Goal: Book appointment/travel/reservation

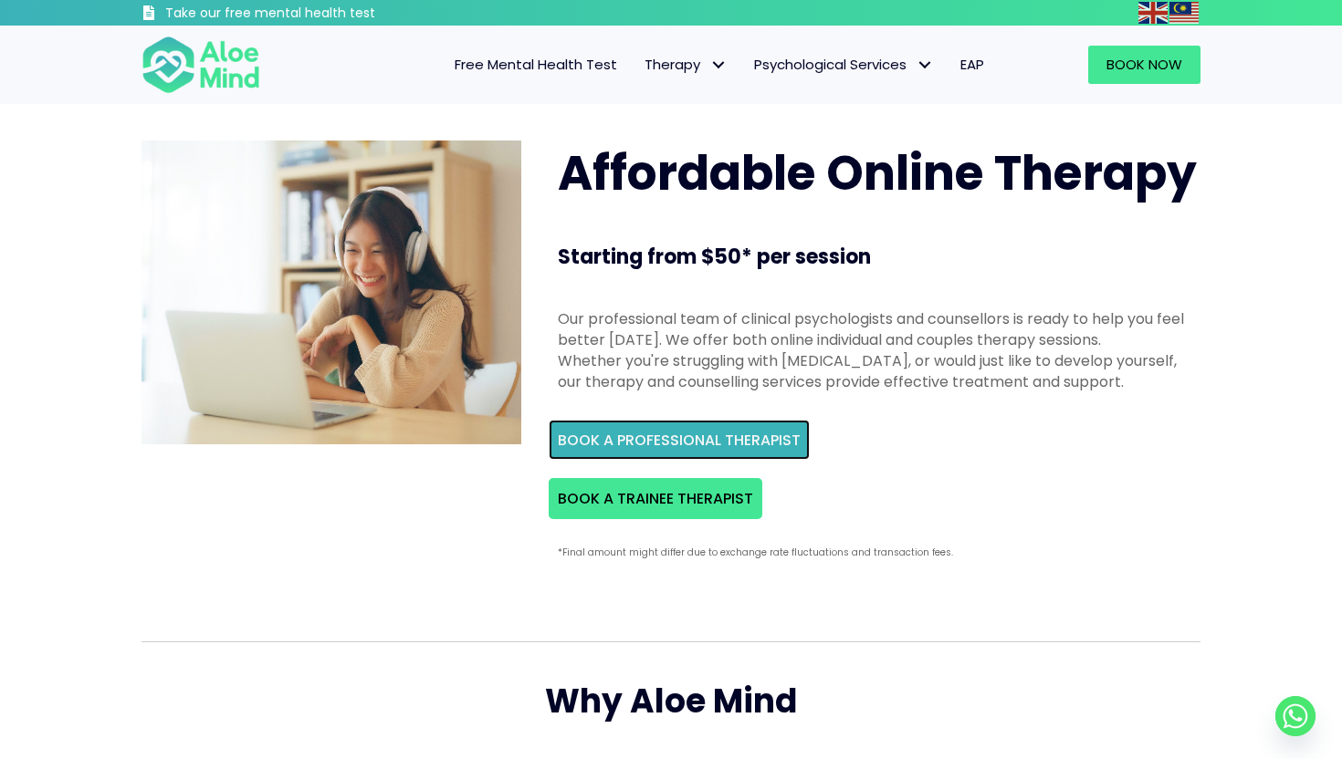
click at [603, 441] on span "BOOK A PROFESSIONAL THERAPIST" at bounding box center [679, 440] width 243 height 21
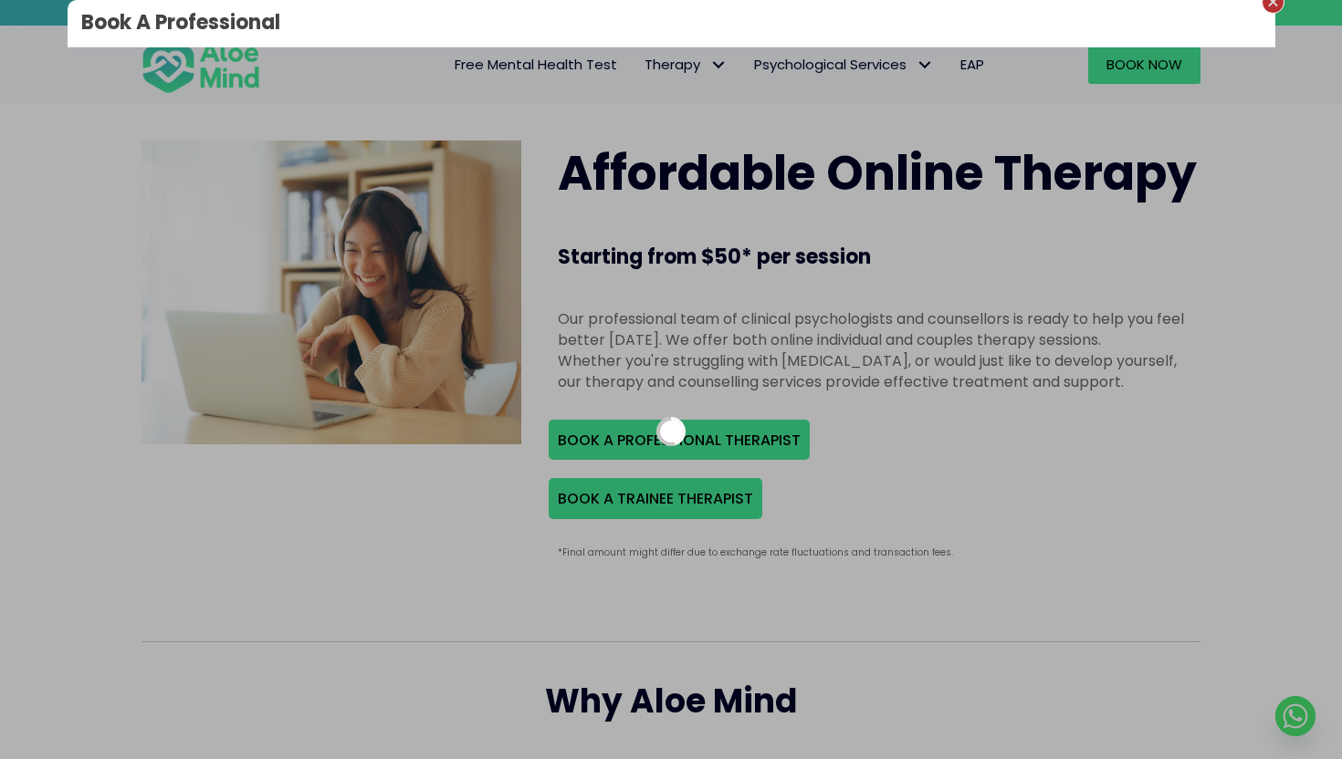
click at [1272, 5] on div "Close" at bounding box center [1273, 2] width 12 height 12
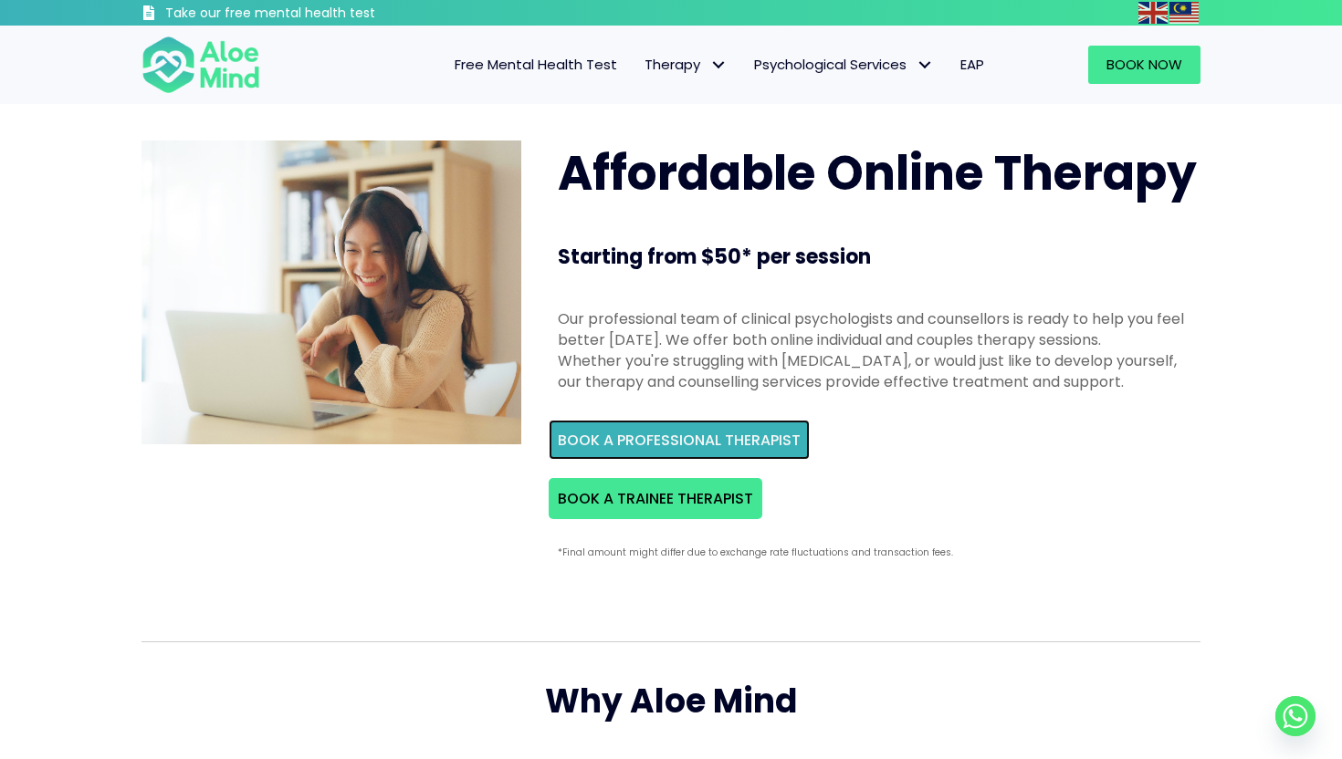
click at [723, 439] on span "BOOK A PROFESSIONAL THERAPIST" at bounding box center [679, 440] width 243 height 21
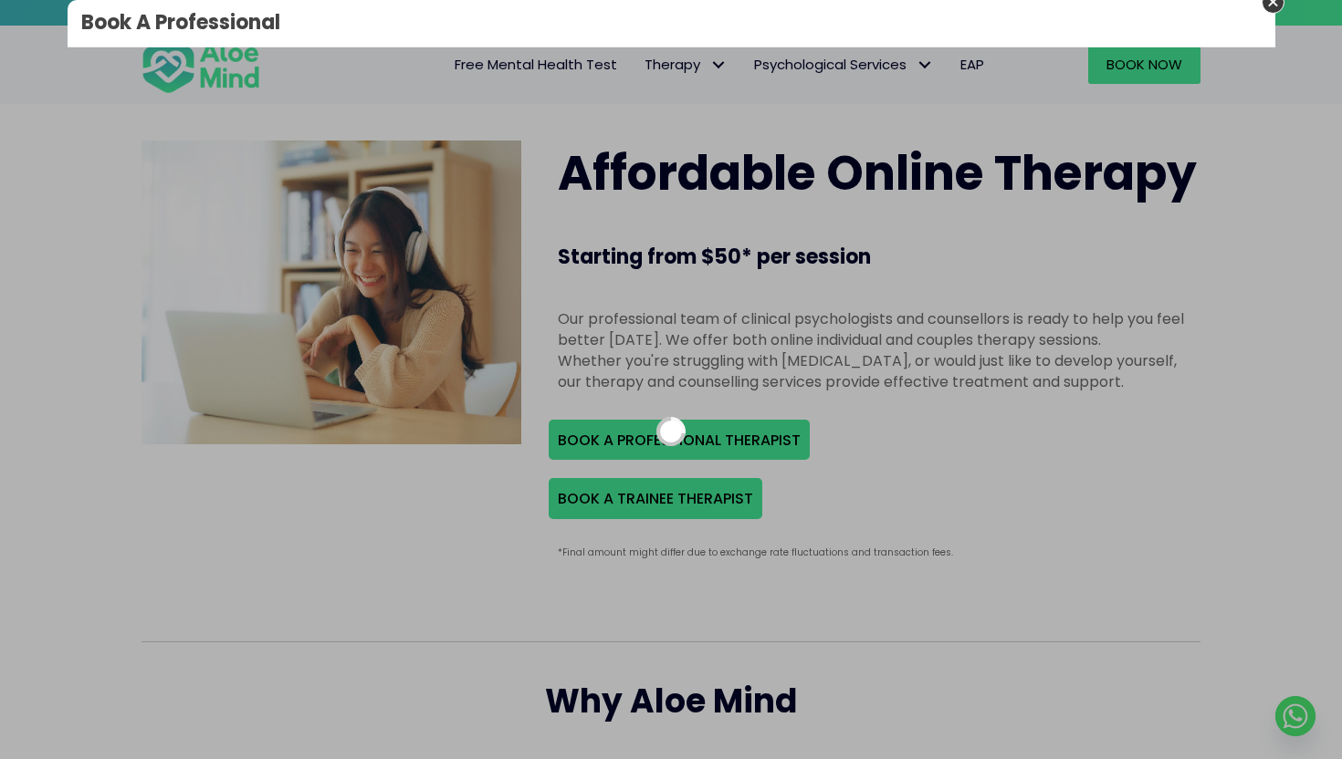
click at [1294, 103] on div "Book A Professional" at bounding box center [671, 379] width 1342 height 759
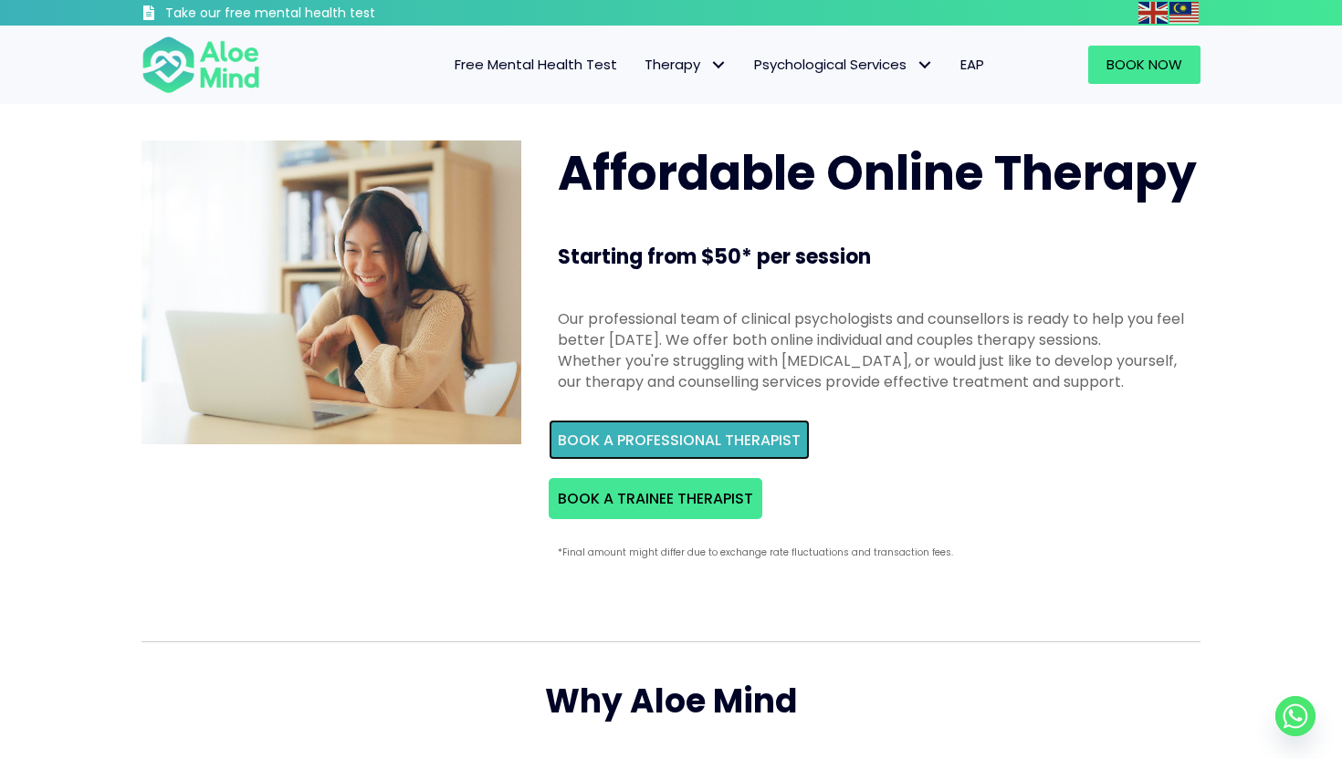
click at [703, 448] on span "BOOK A PROFESSIONAL THERAPIST" at bounding box center [679, 440] width 243 height 21
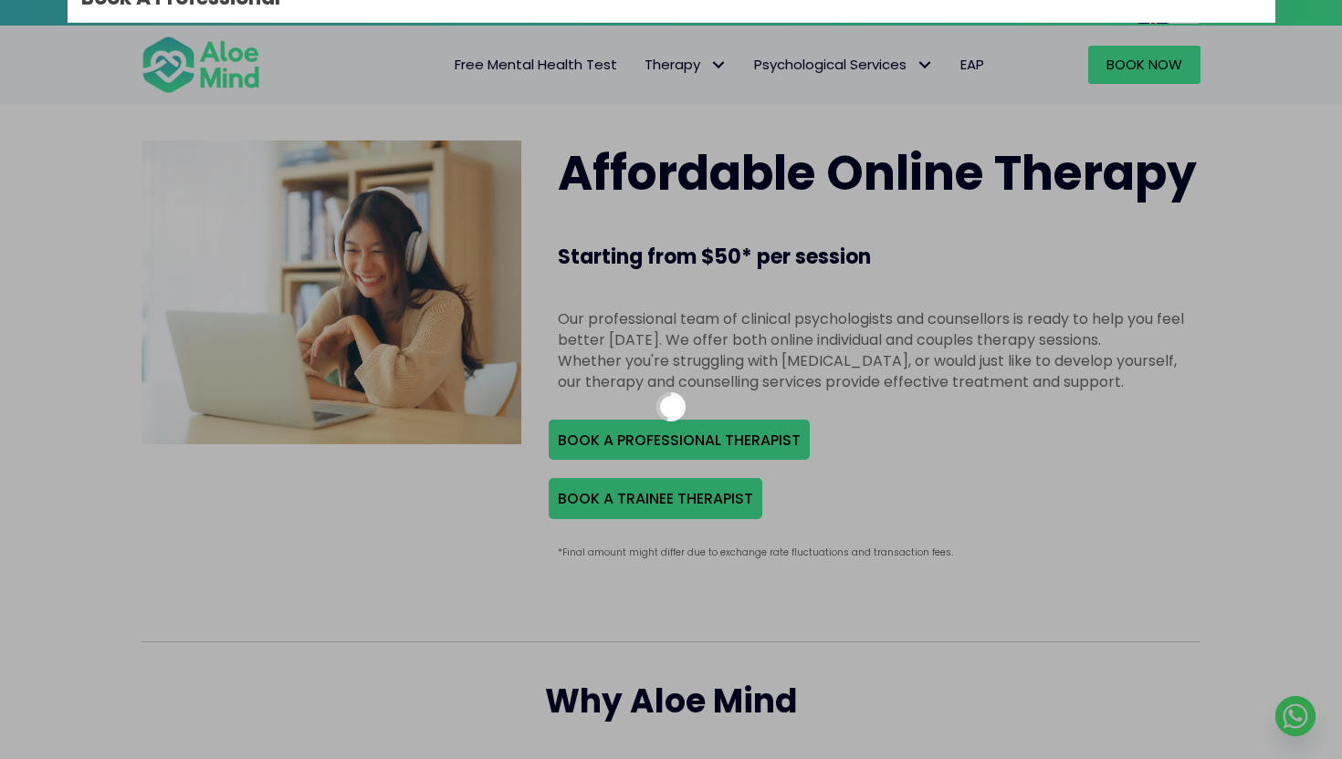
scroll to position [32, 0]
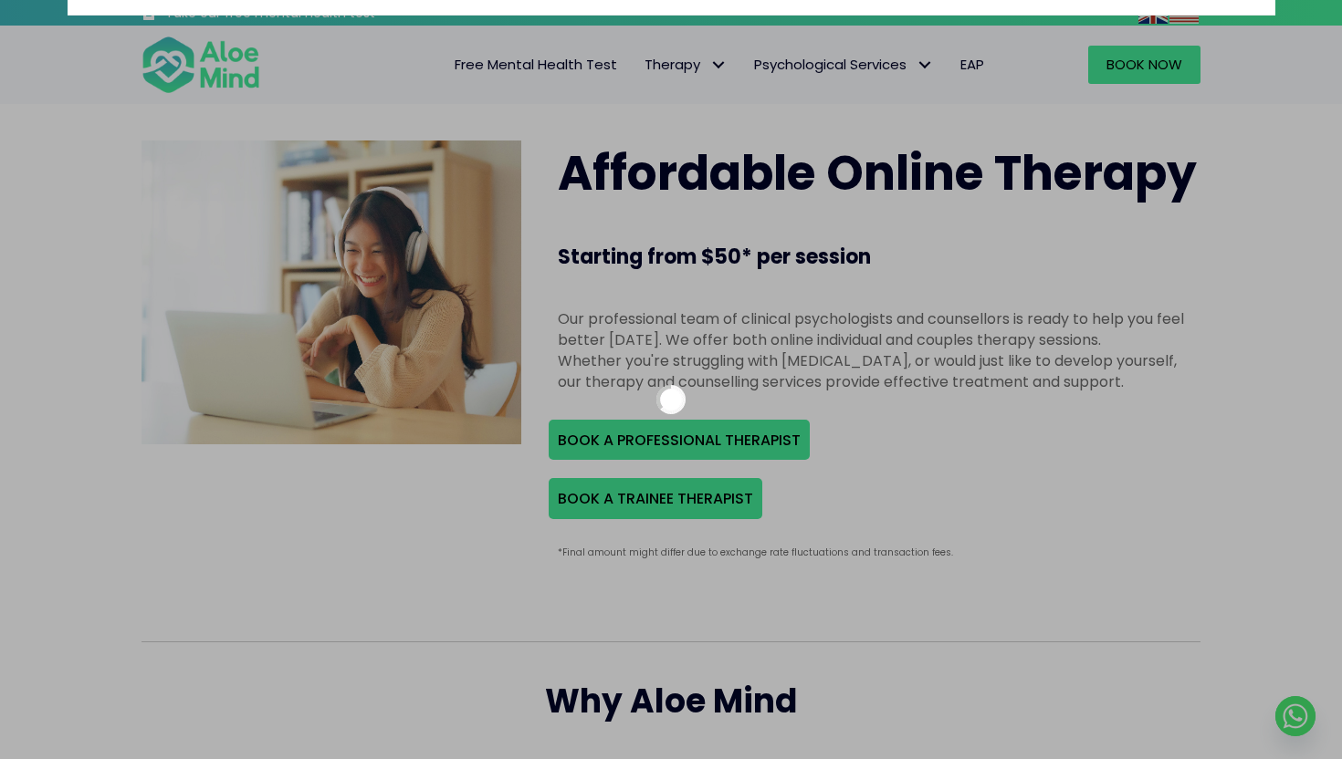
click at [1320, 377] on div "Book A Professional" at bounding box center [671, 379] width 1342 height 759
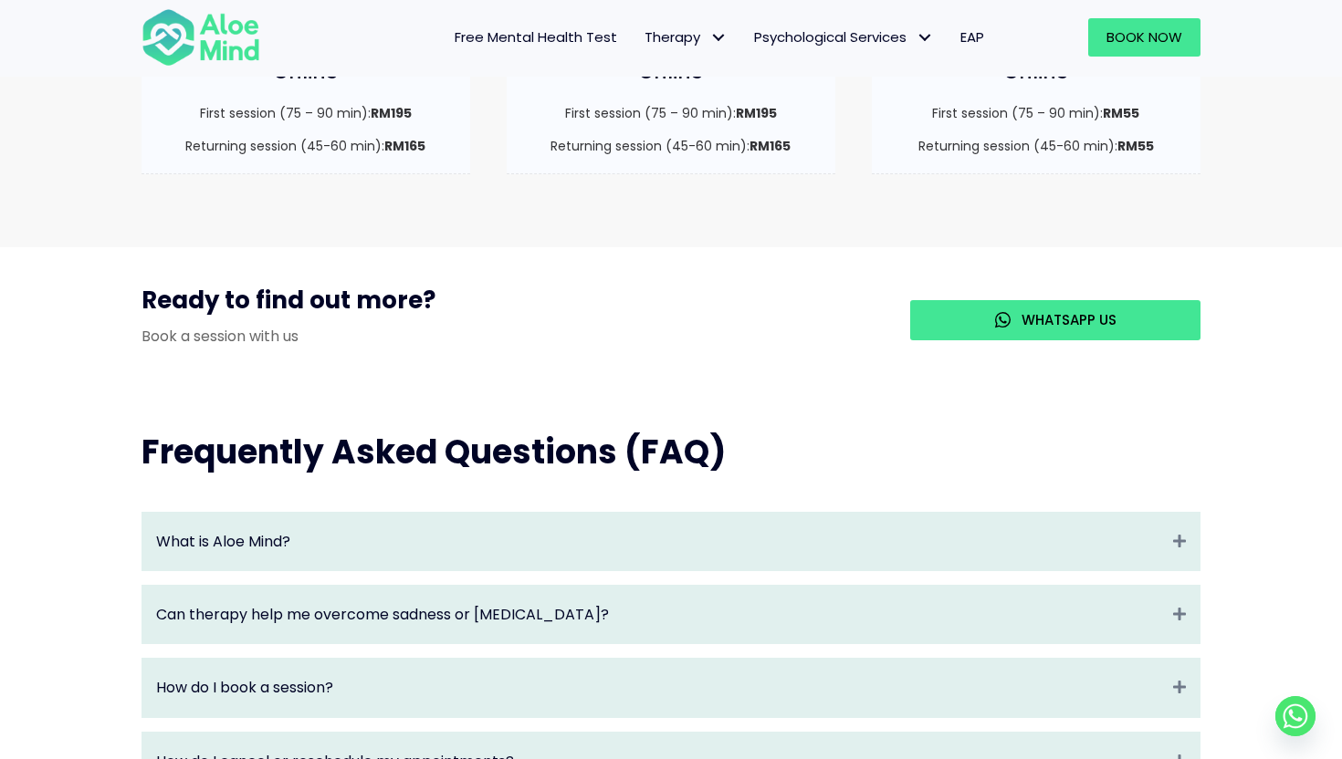
scroll to position [2852, 0]
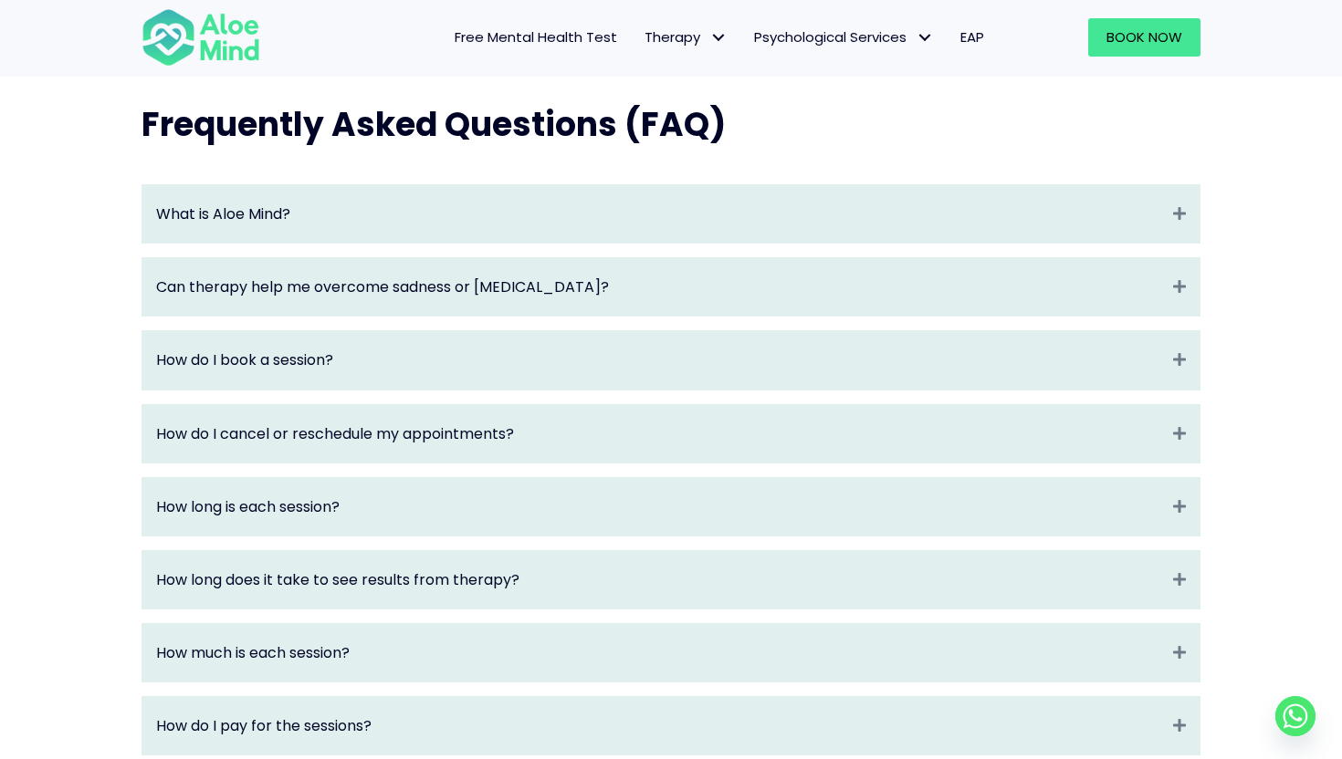
click at [233, 418] on div "How do I cancel or reschedule my appointments? Expand" at bounding box center [670, 434] width 1057 height 58
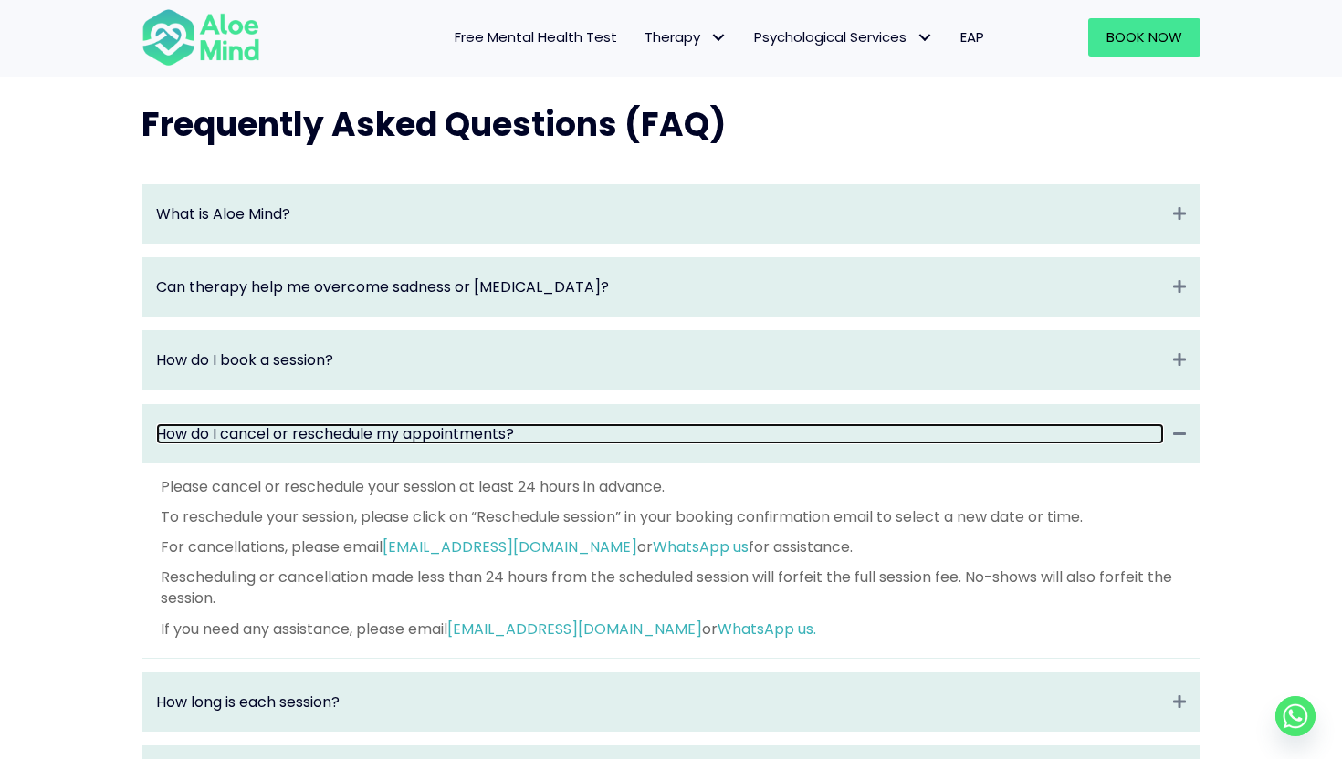
click at [234, 424] on link "How do I cancel or reschedule my appointments?" at bounding box center [660, 434] width 1008 height 21
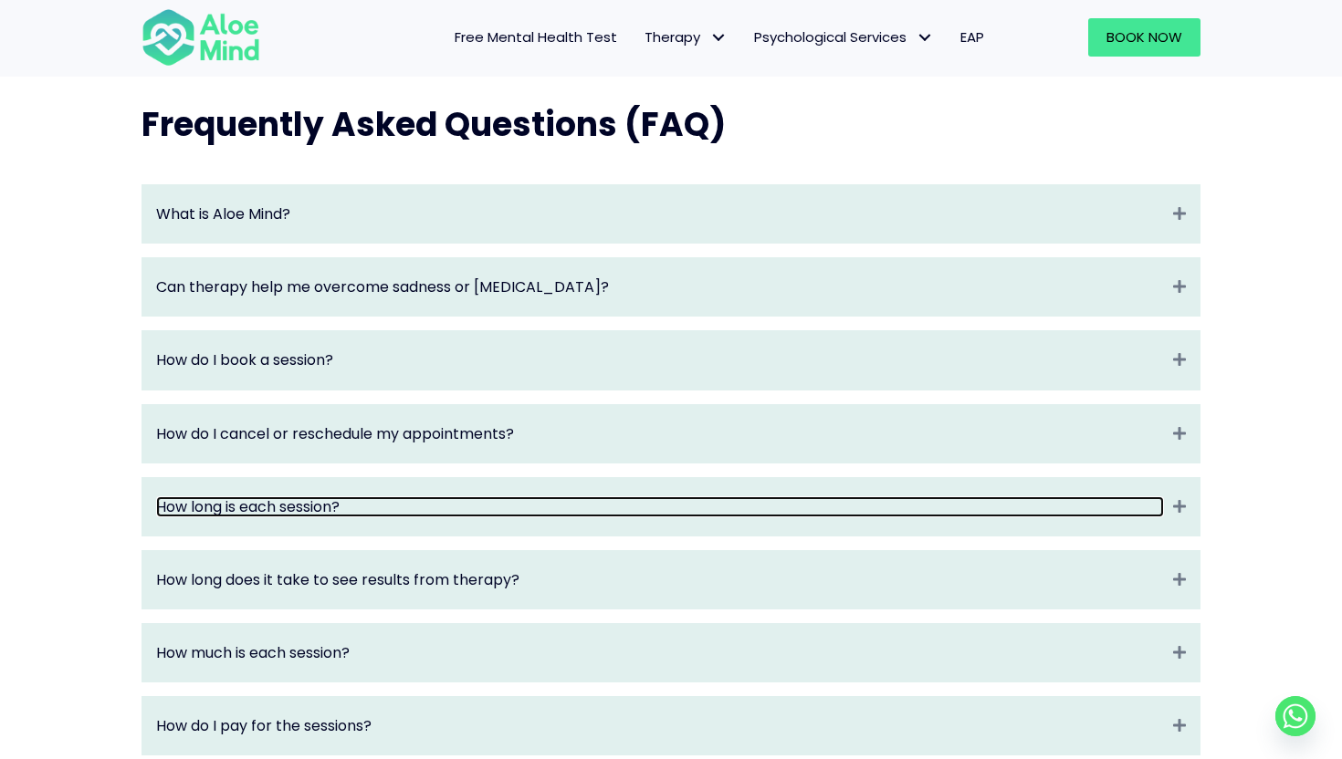
click at [253, 506] on link "How long is each session?" at bounding box center [660, 507] width 1008 height 21
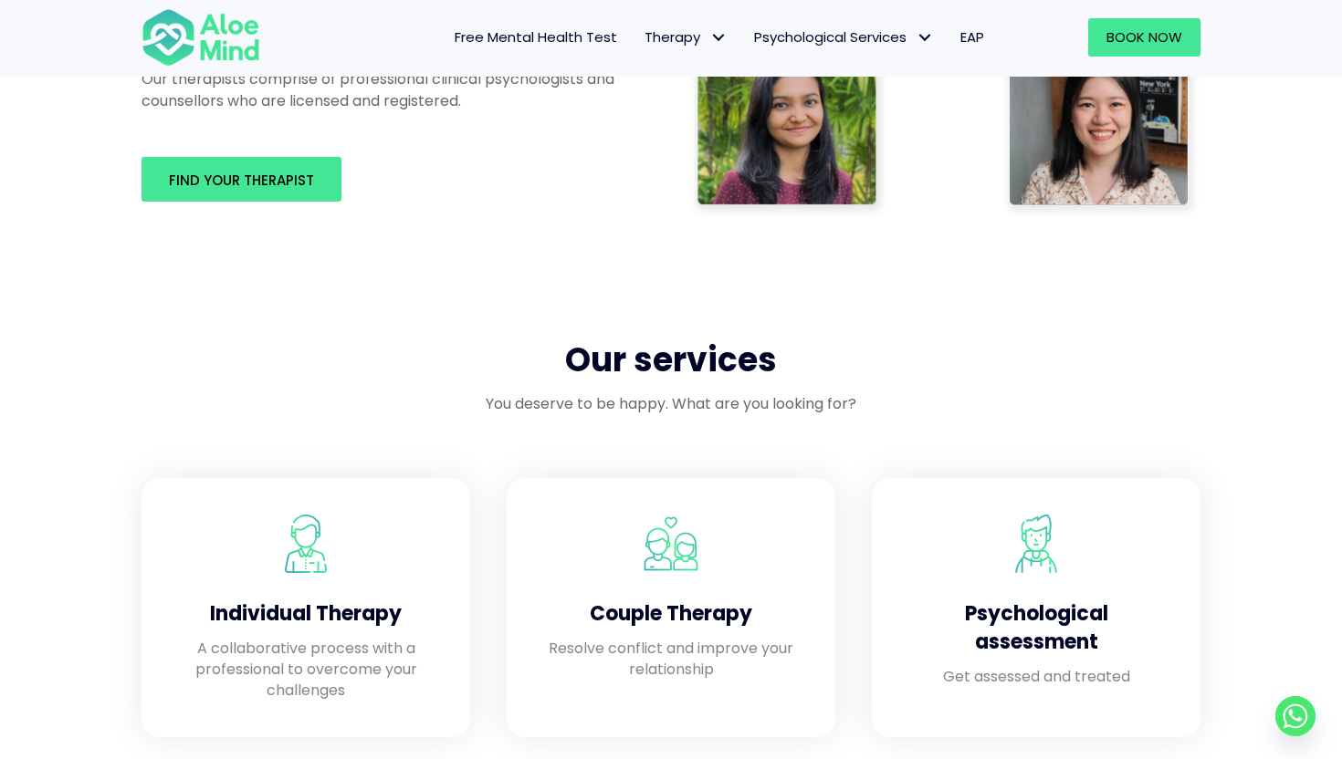
scroll to position [1251, 0]
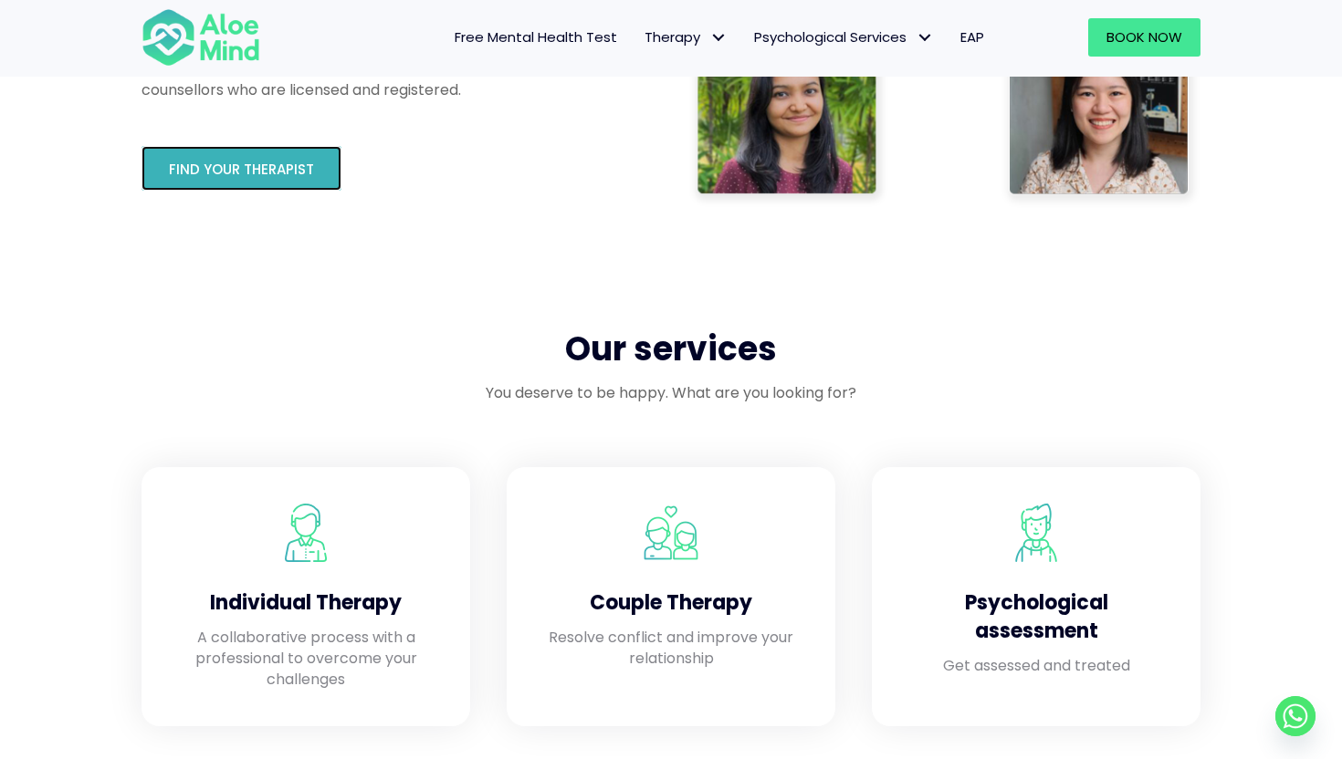
click at [260, 178] on span "Find your therapist" at bounding box center [241, 169] width 145 height 19
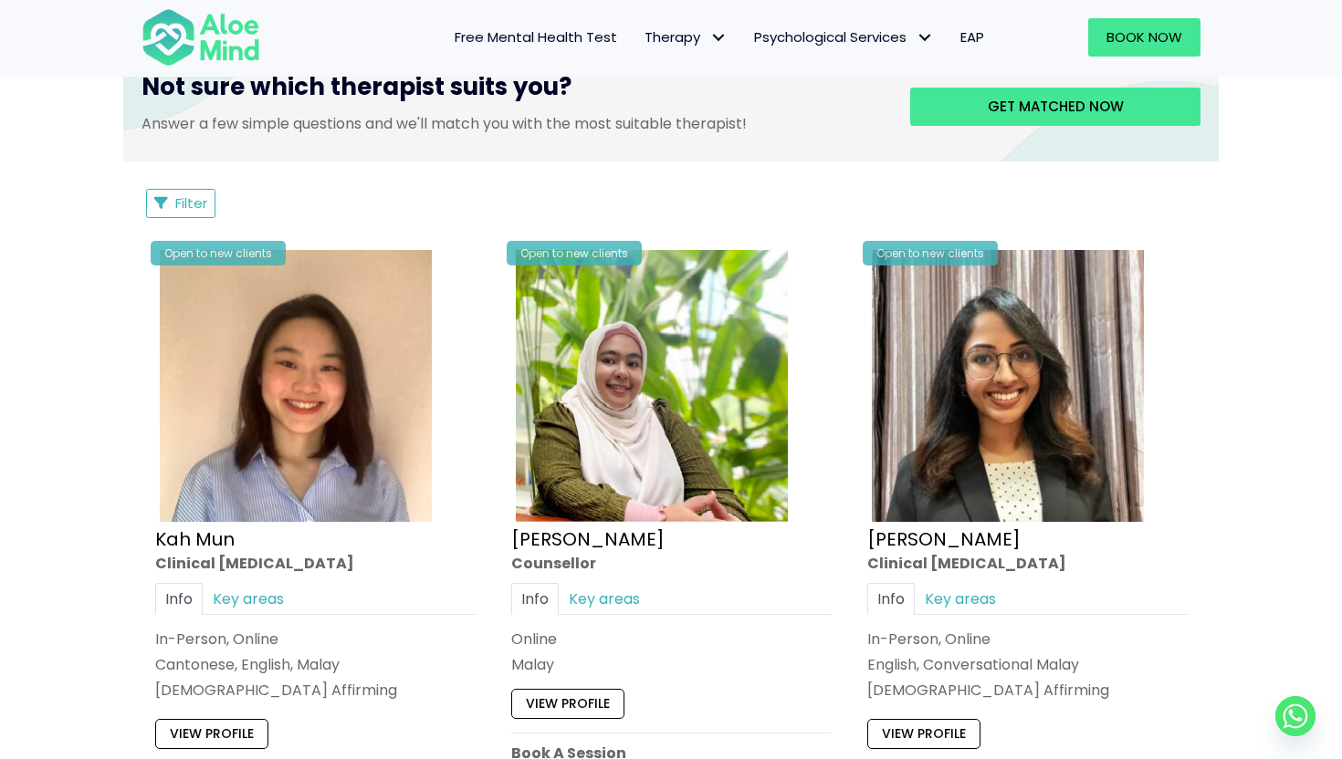
scroll to position [688, 0]
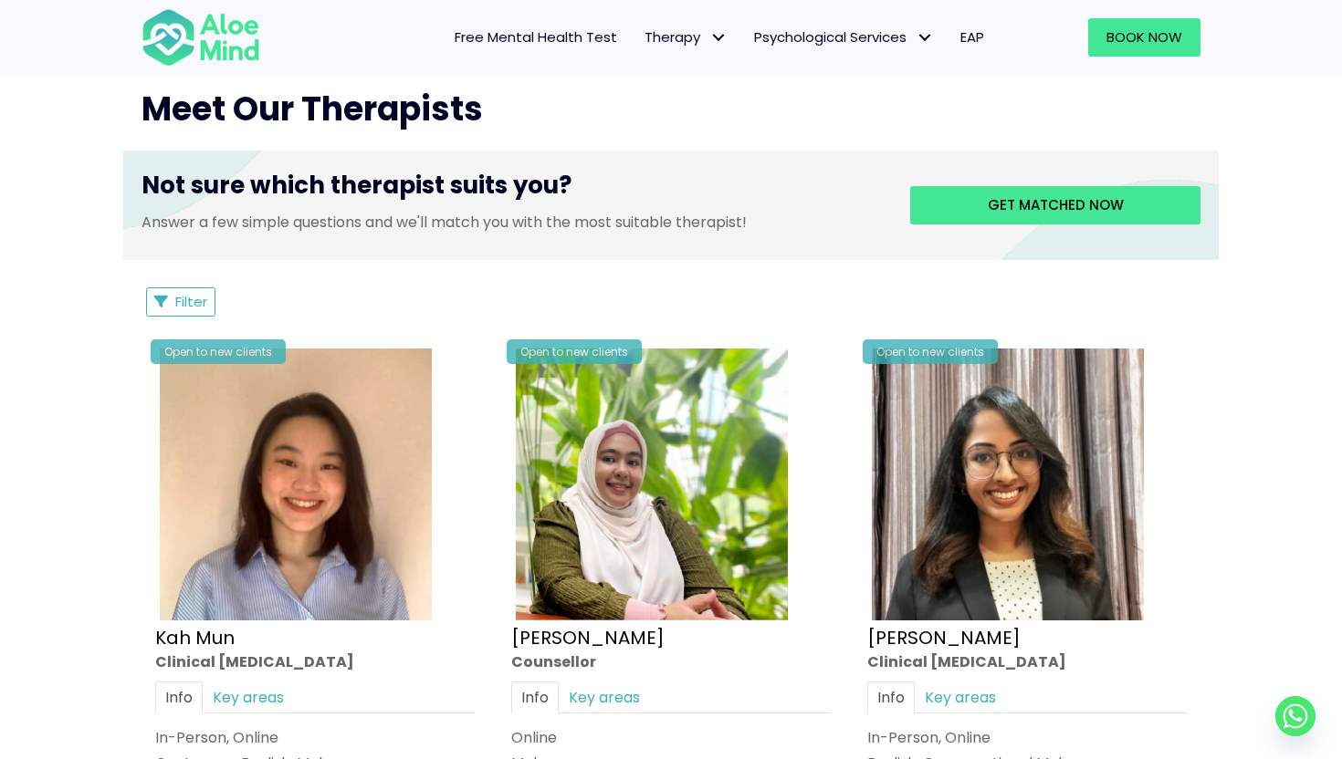
click at [201, 297] on span "Filter" at bounding box center [191, 301] width 32 height 19
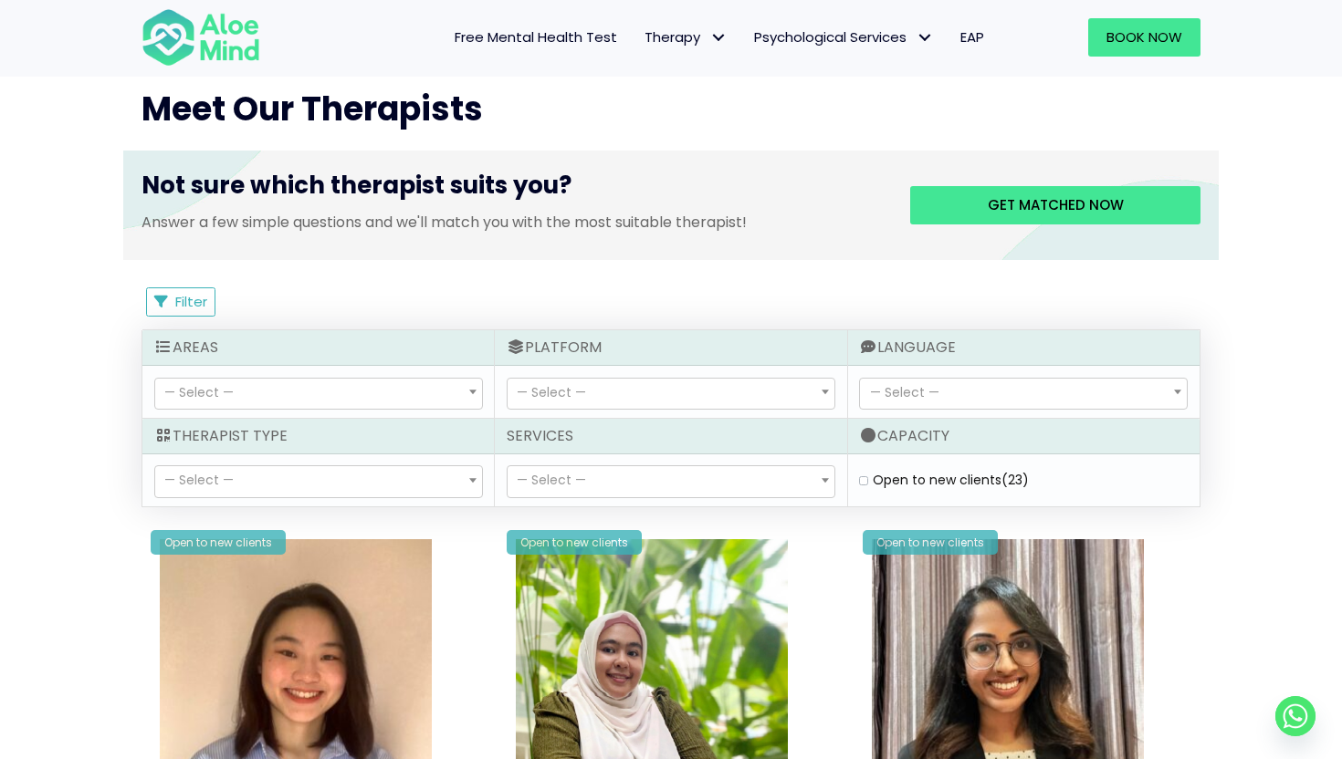
click at [350, 480] on span "— Select —" at bounding box center [318, 481] width 327 height 31
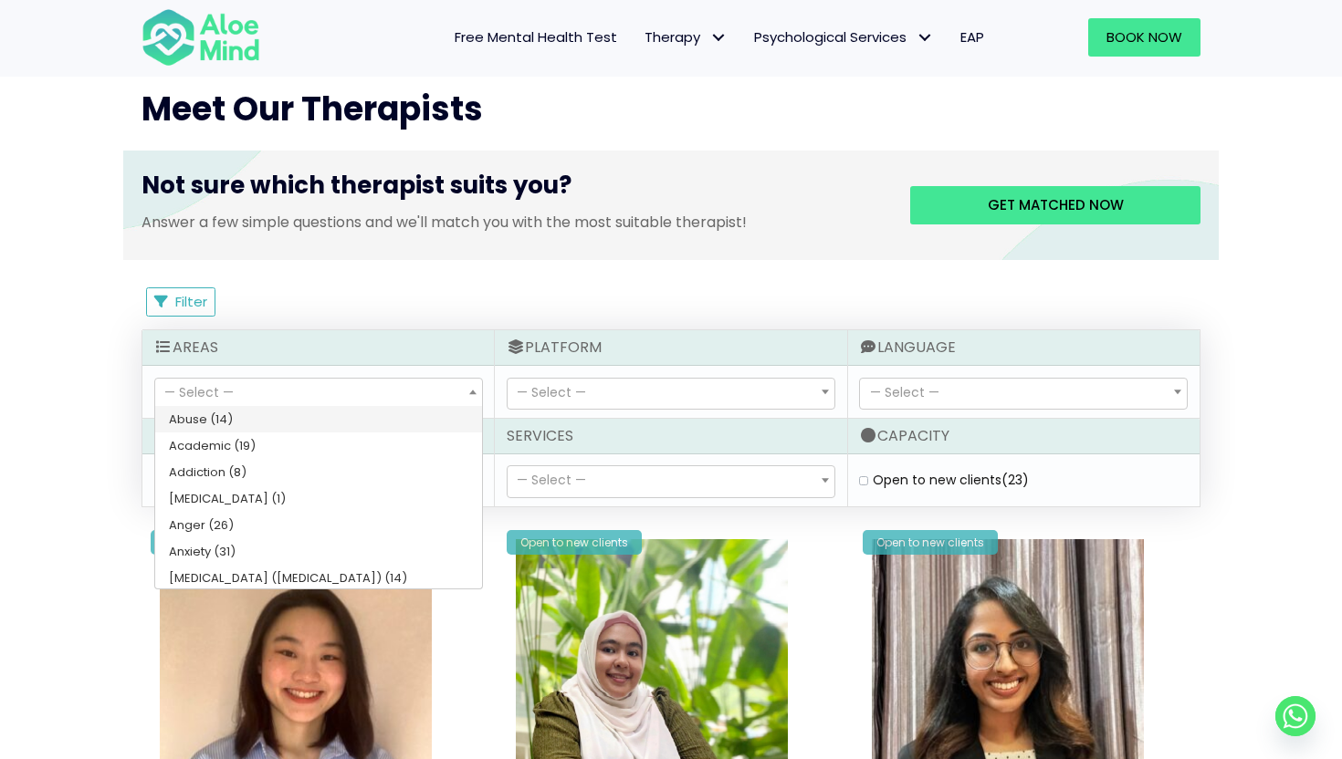
click at [381, 399] on span "— Select —" at bounding box center [318, 394] width 327 height 31
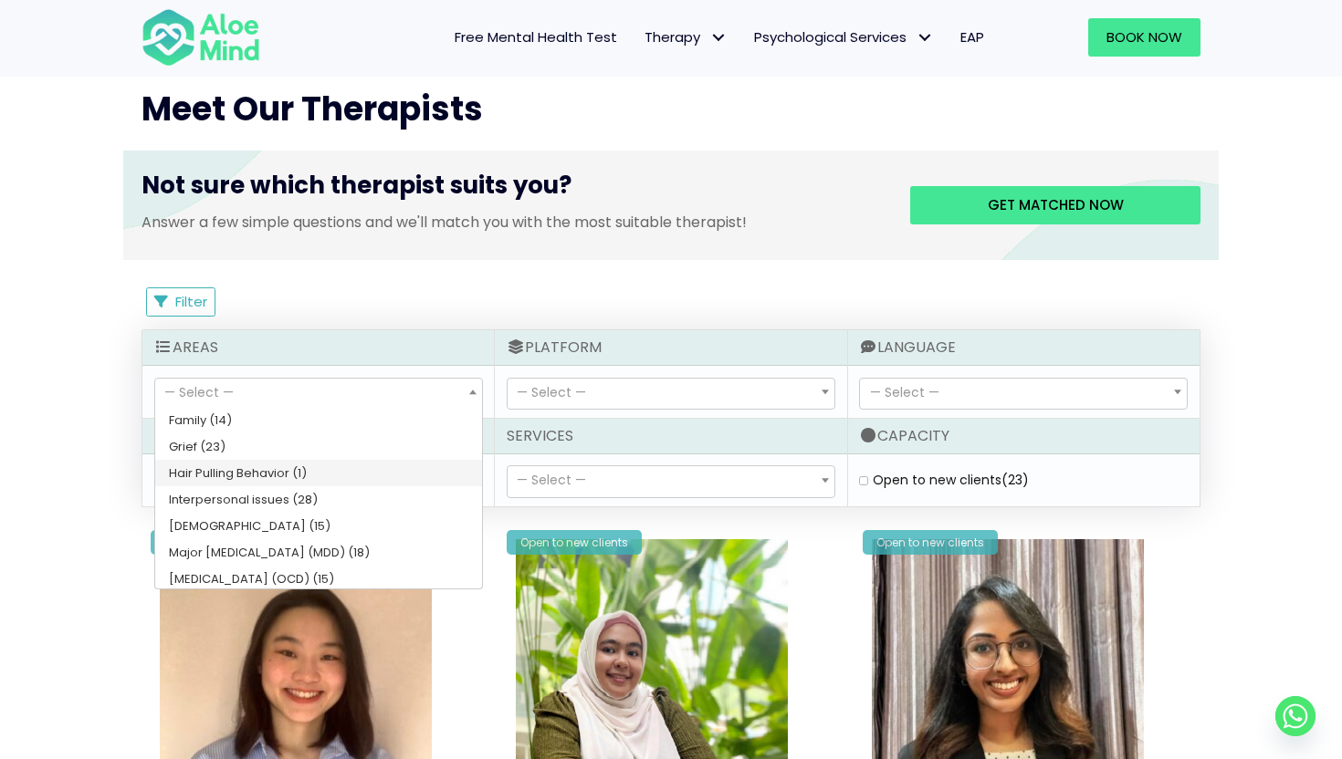
scroll to position [471, 0]
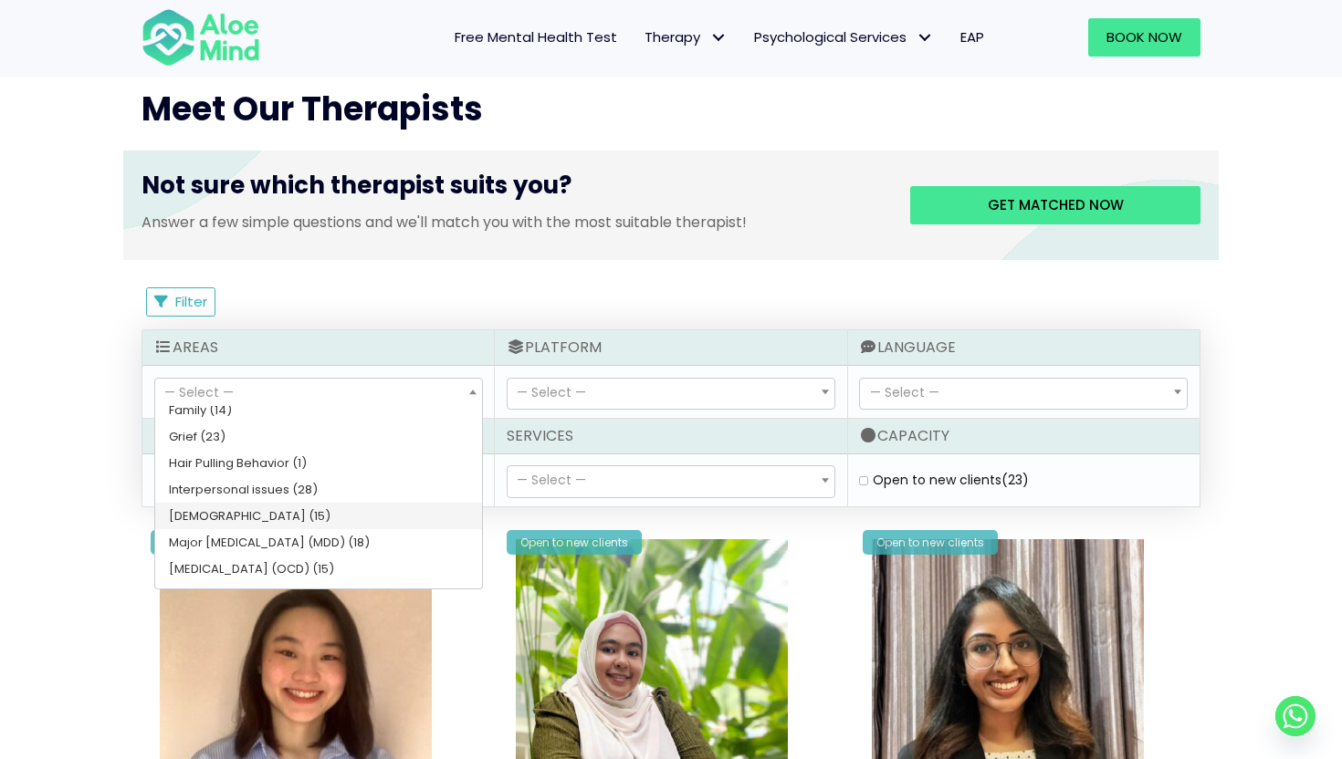
select select "59"
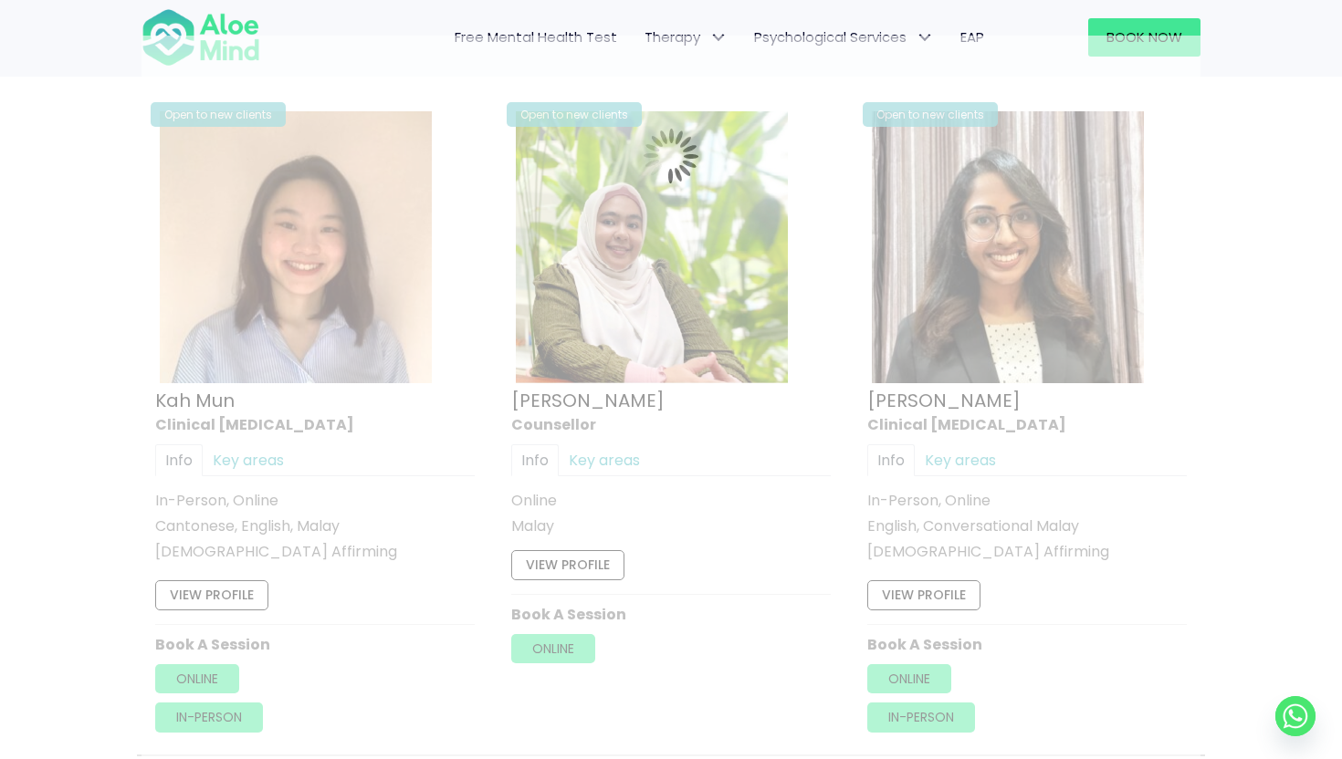
scroll to position [976, 0]
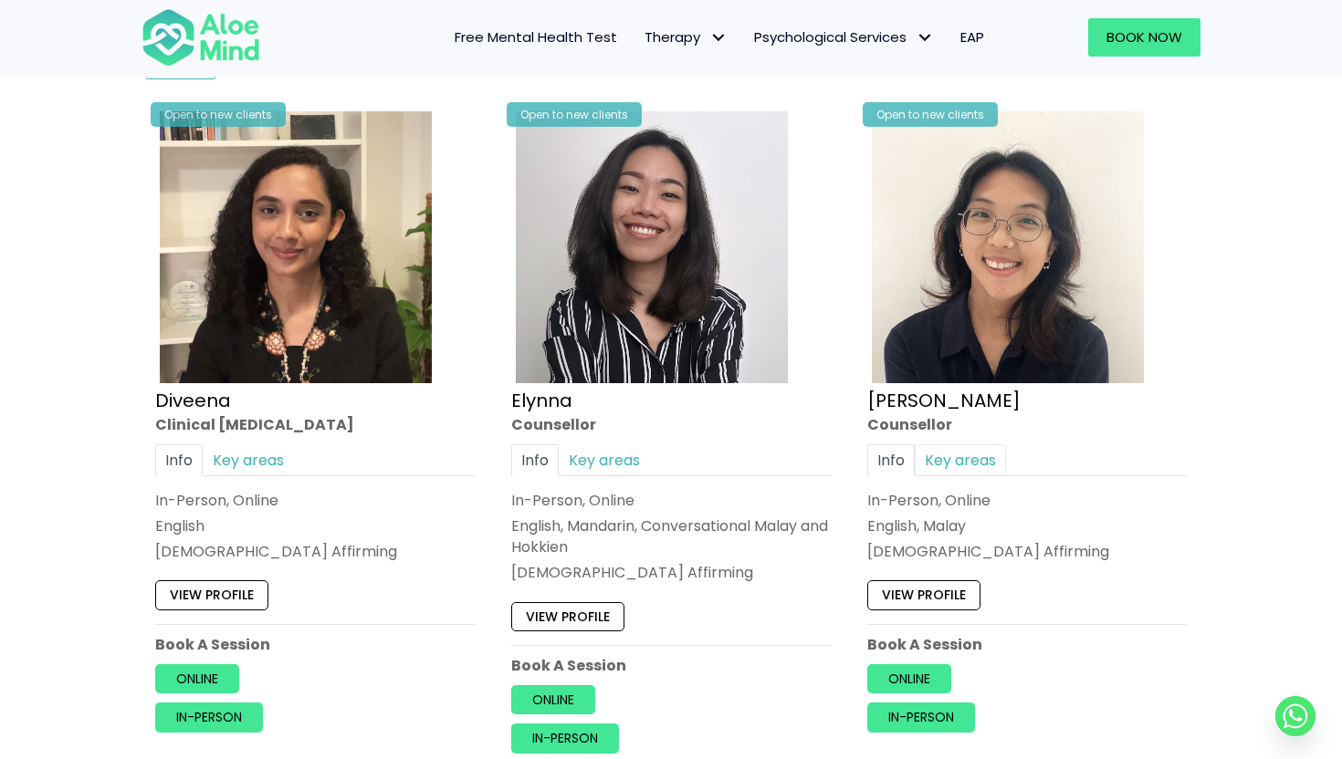
scroll to position [957, 0]
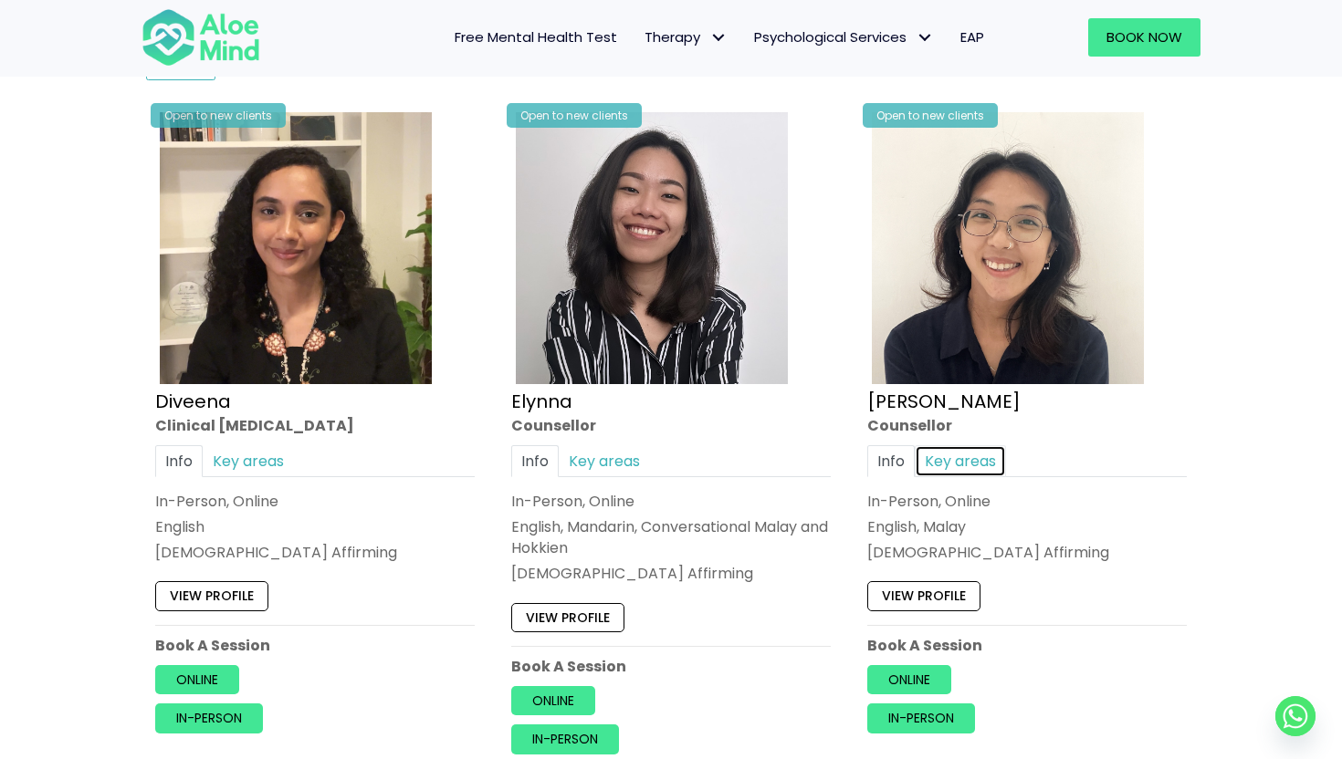
click at [960, 454] on link "Key areas" at bounding box center [960, 461] width 91 height 32
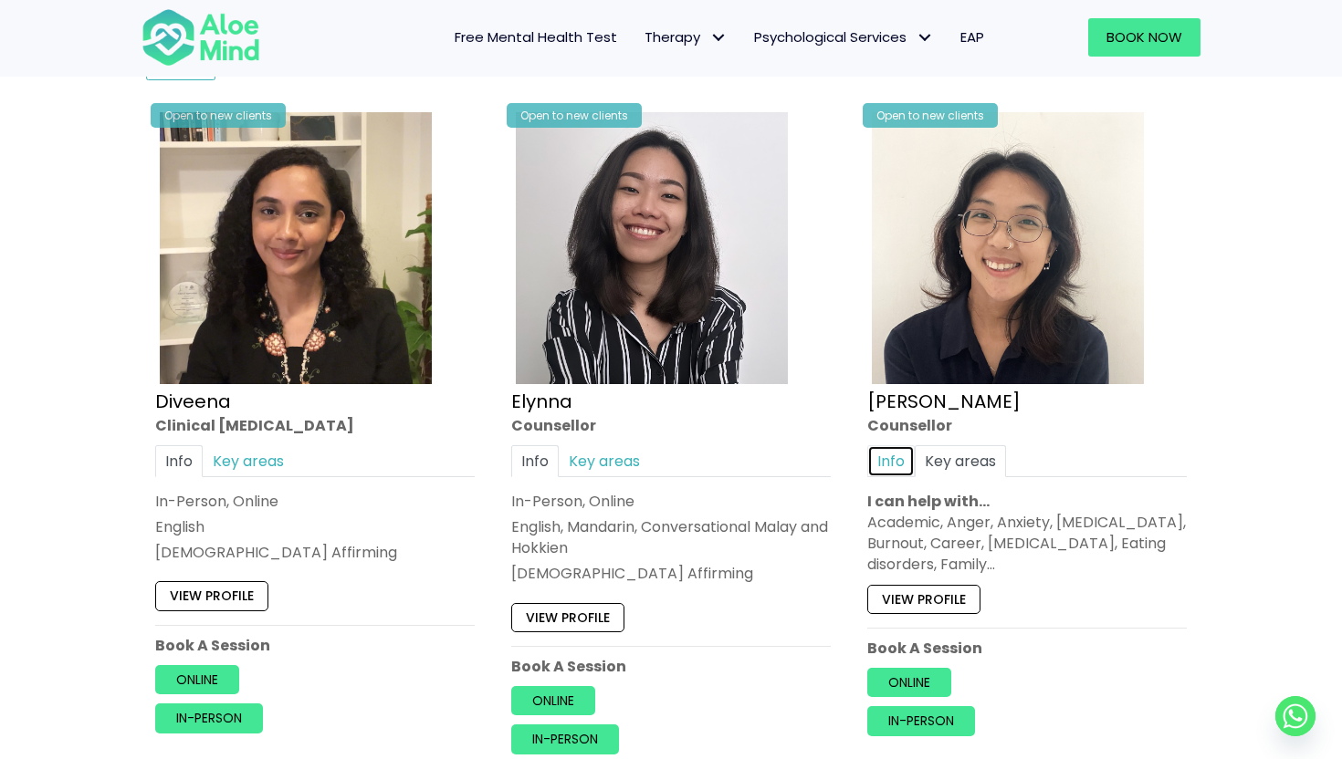
click at [894, 458] on link "Info" at bounding box center [890, 461] width 47 height 32
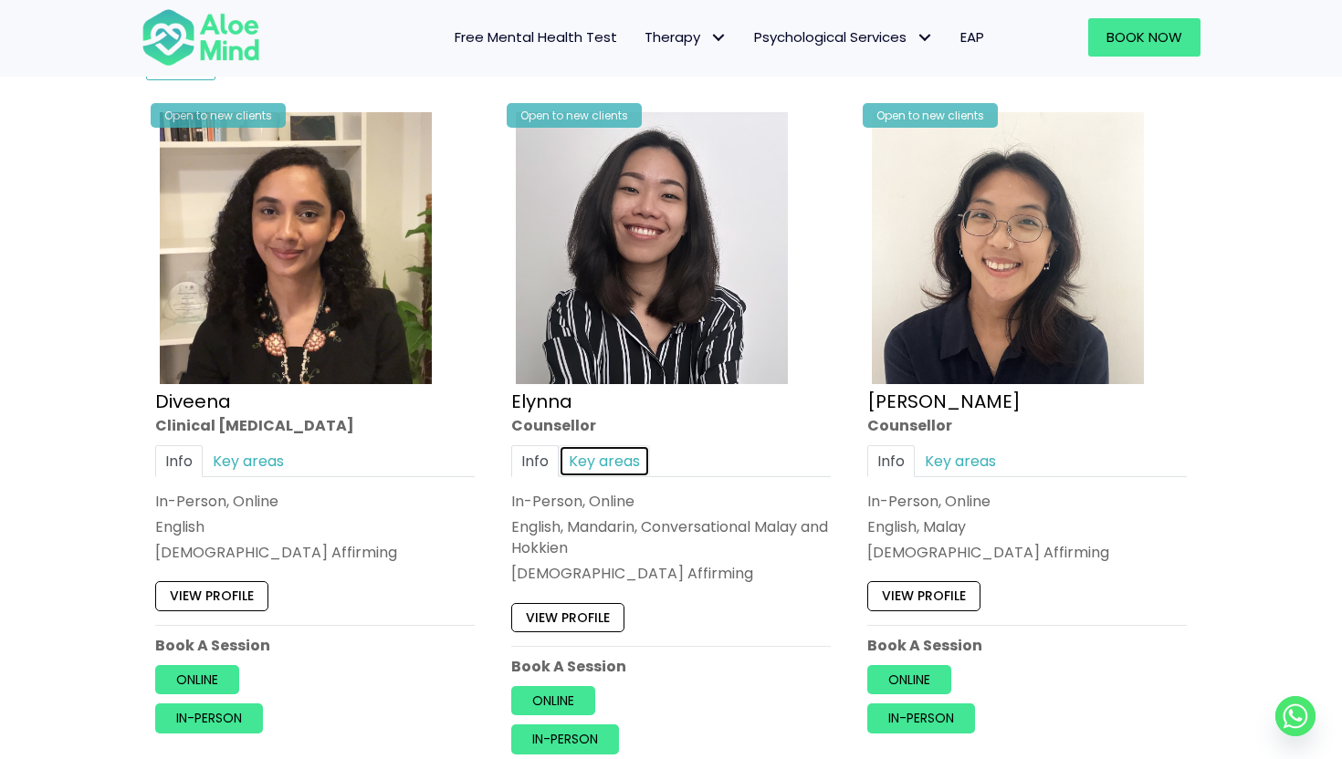
click at [587, 472] on link "Key areas" at bounding box center [604, 461] width 91 height 32
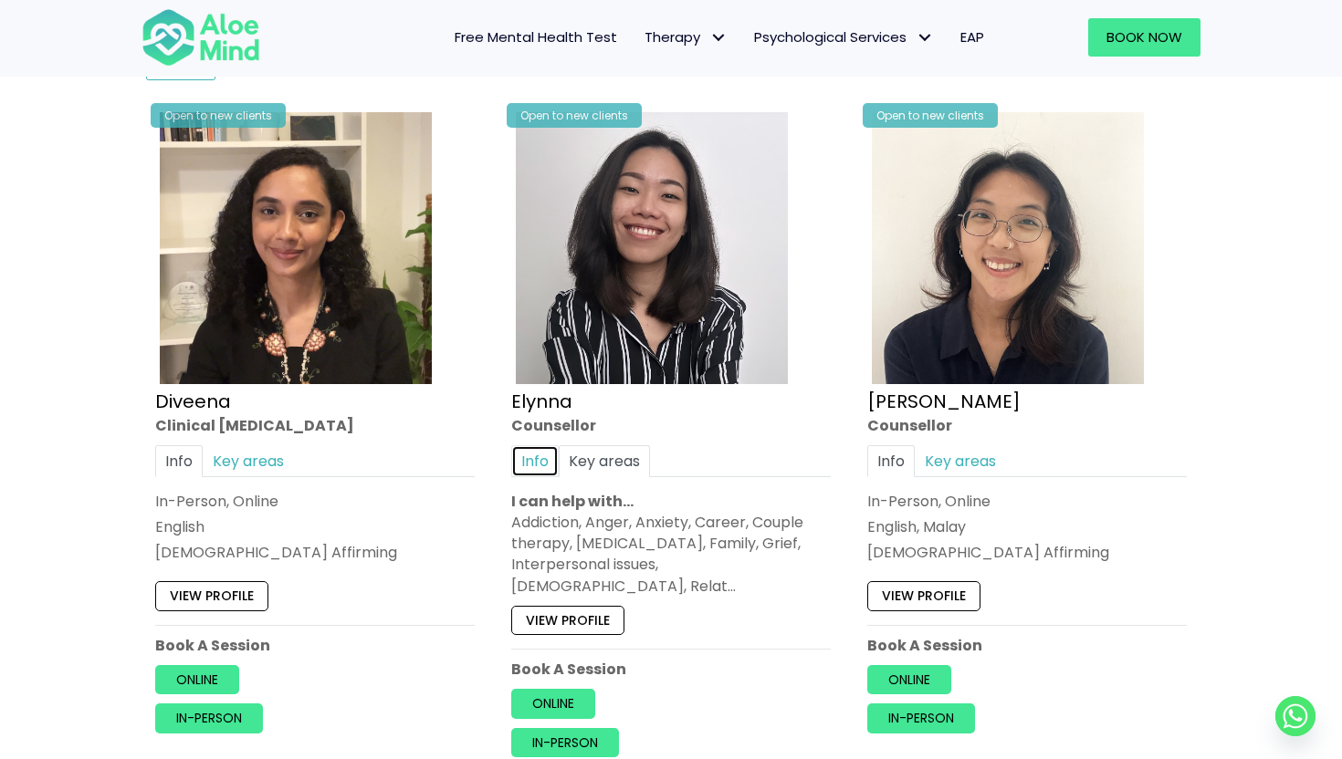
click at [529, 462] on link "Info" at bounding box center [534, 461] width 47 height 32
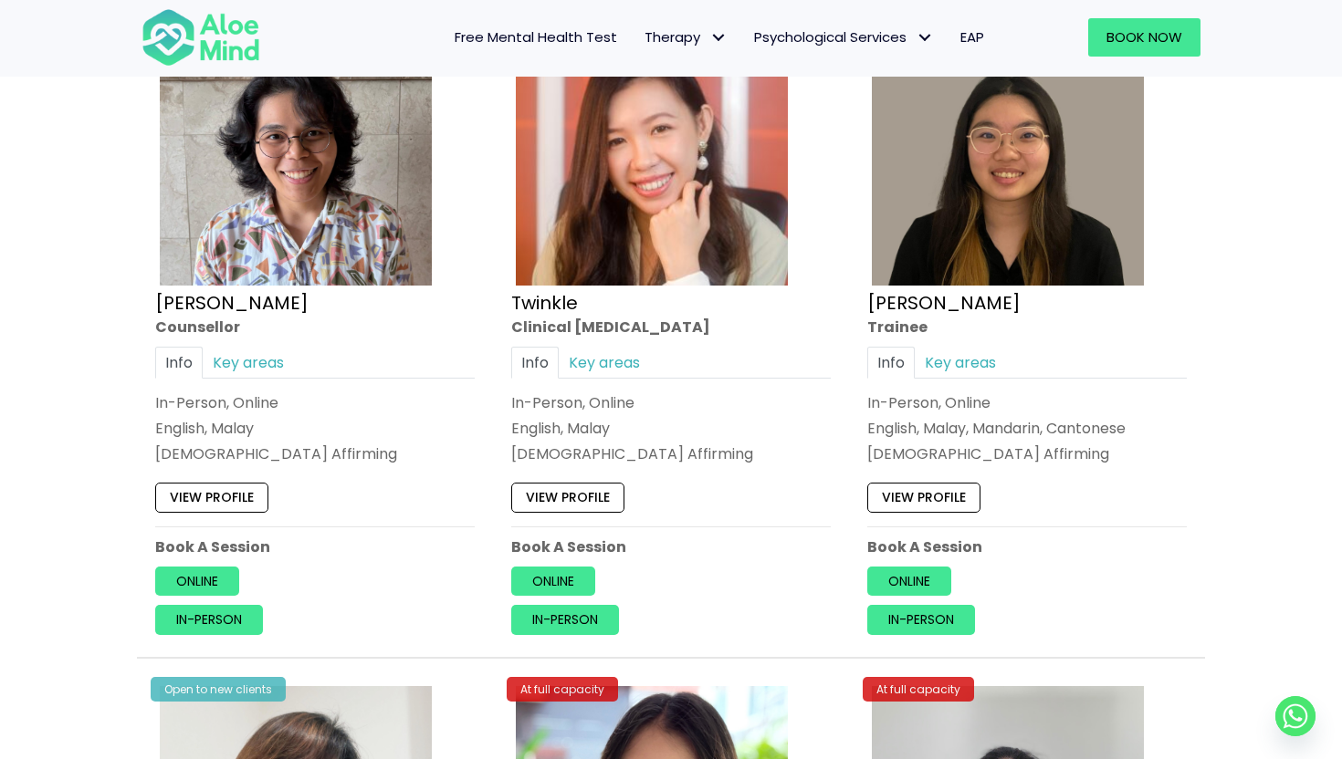
scroll to position [2417, 0]
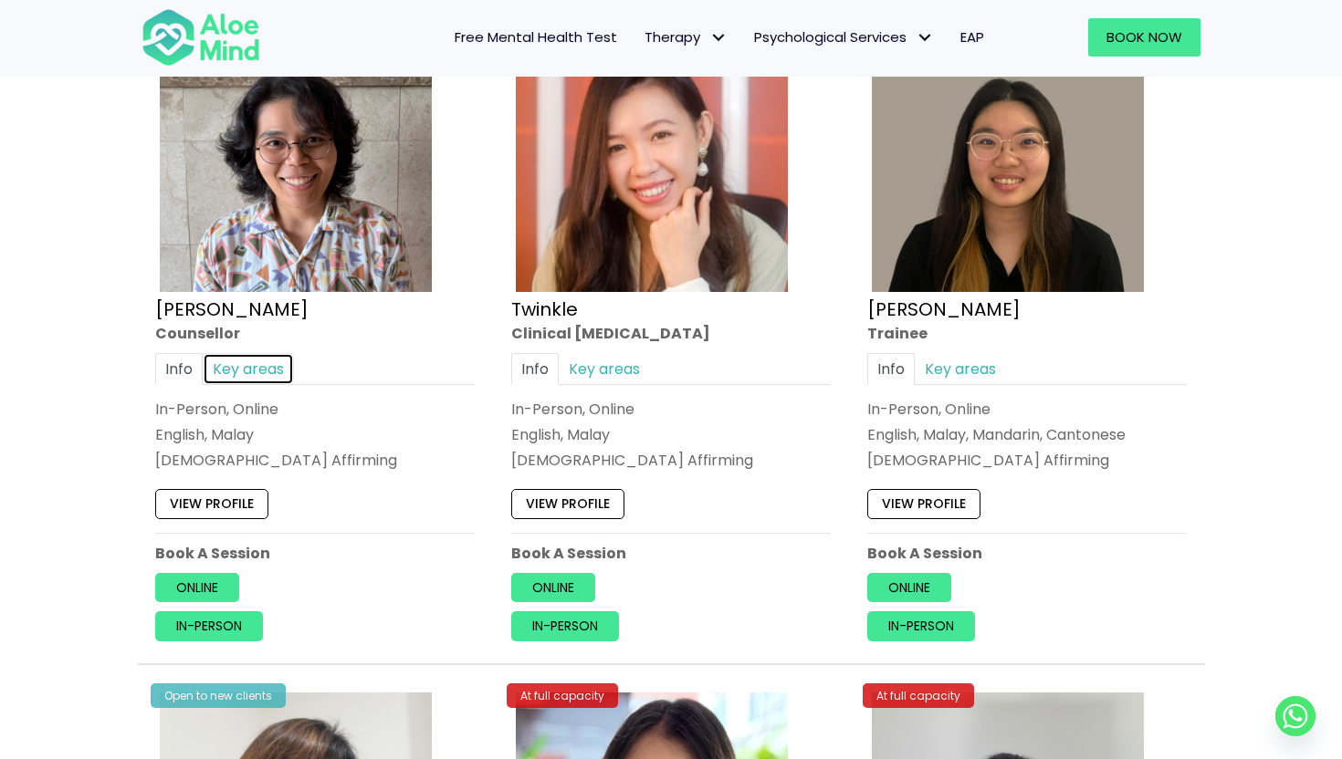
click at [257, 358] on link "Key areas" at bounding box center [248, 368] width 91 height 32
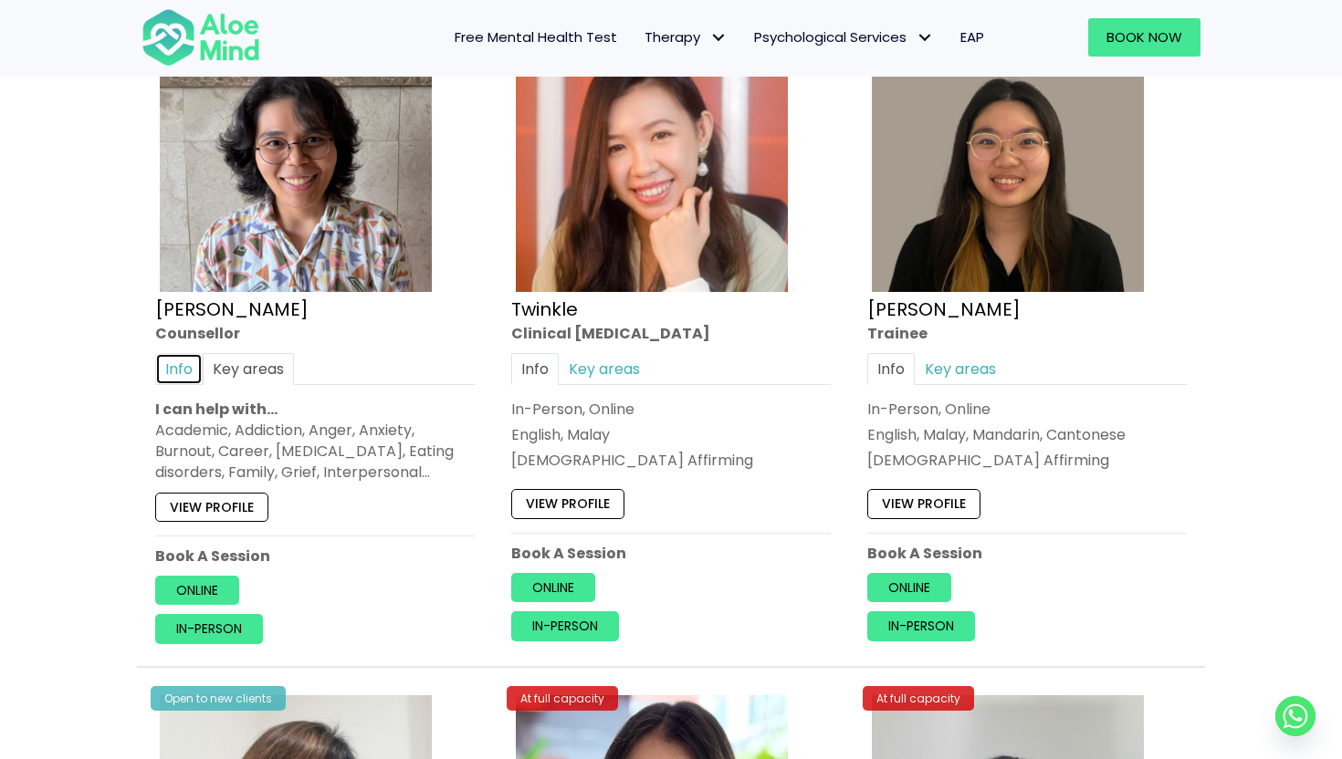
click at [186, 368] on link "Info" at bounding box center [178, 368] width 47 height 32
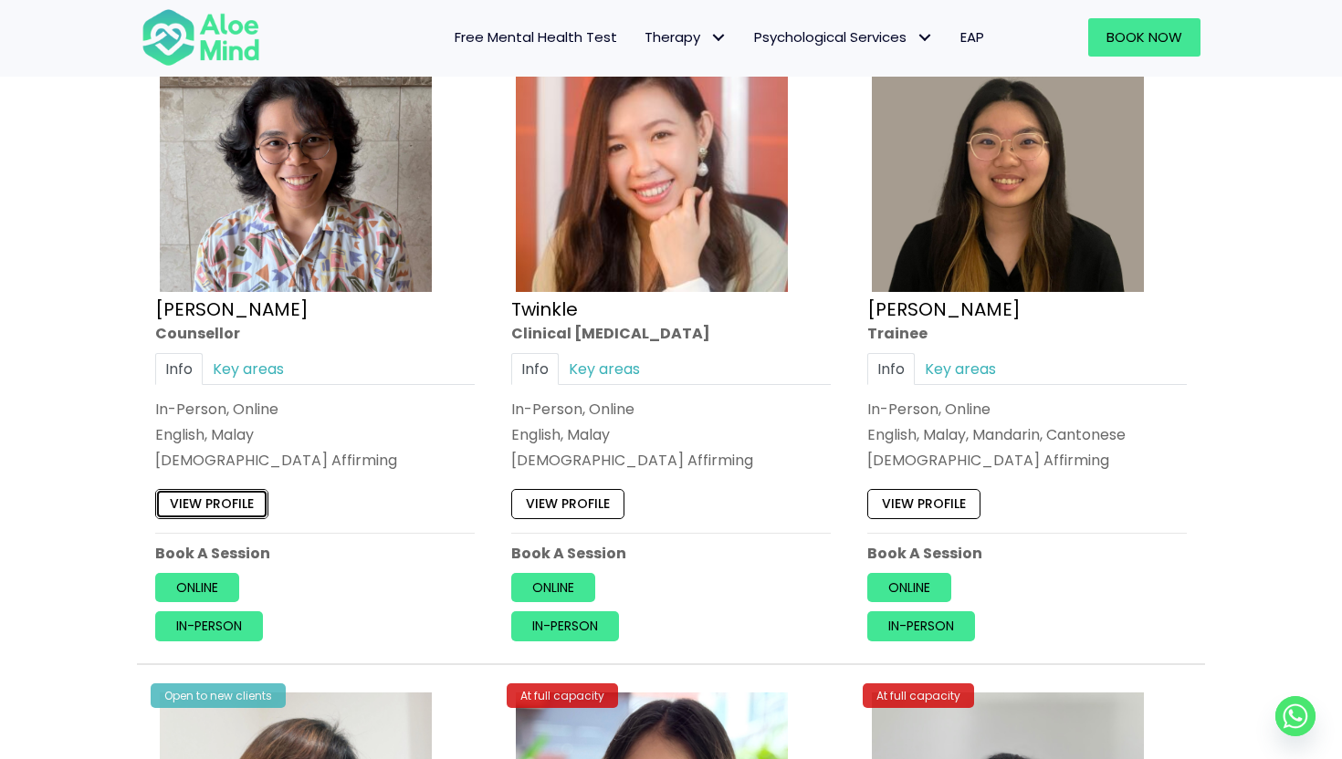
click at [241, 504] on link "View profile" at bounding box center [211, 503] width 113 height 29
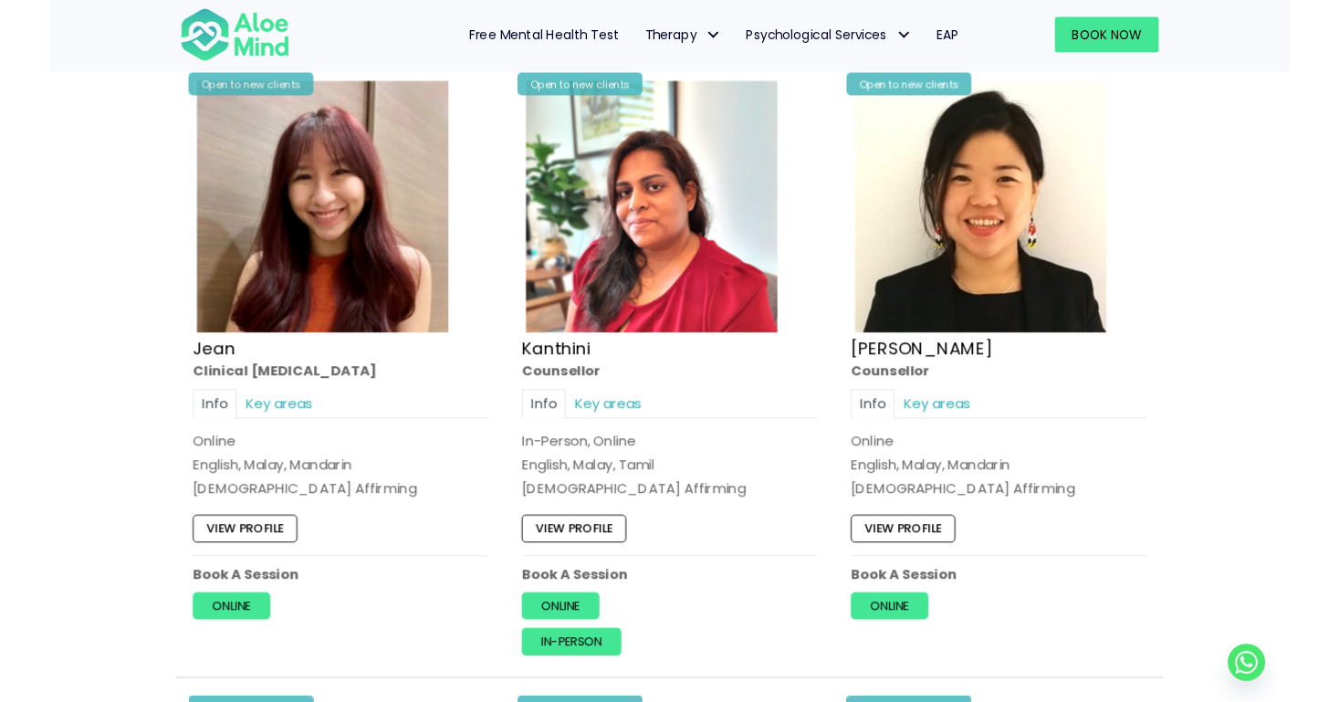
scroll to position [1665, 0]
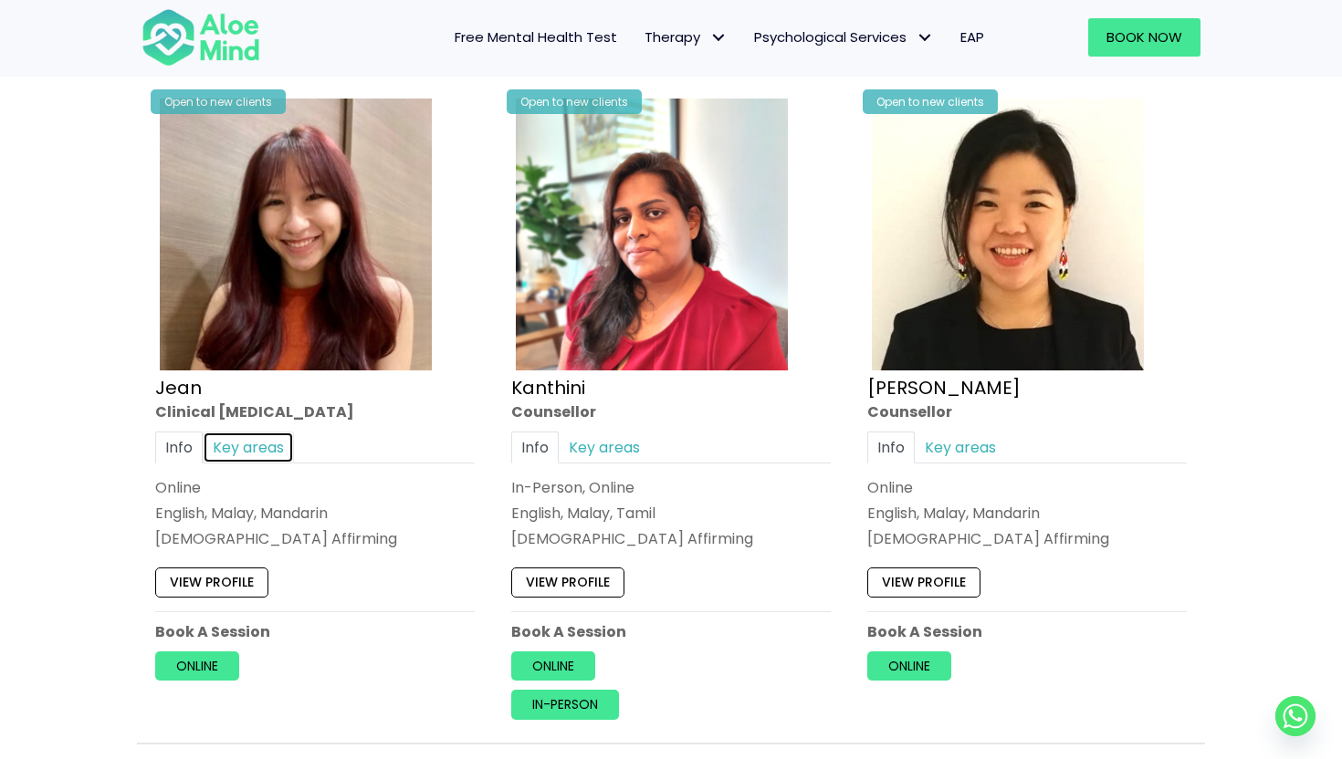
click at [225, 448] on link "Key areas" at bounding box center [248, 448] width 91 height 32
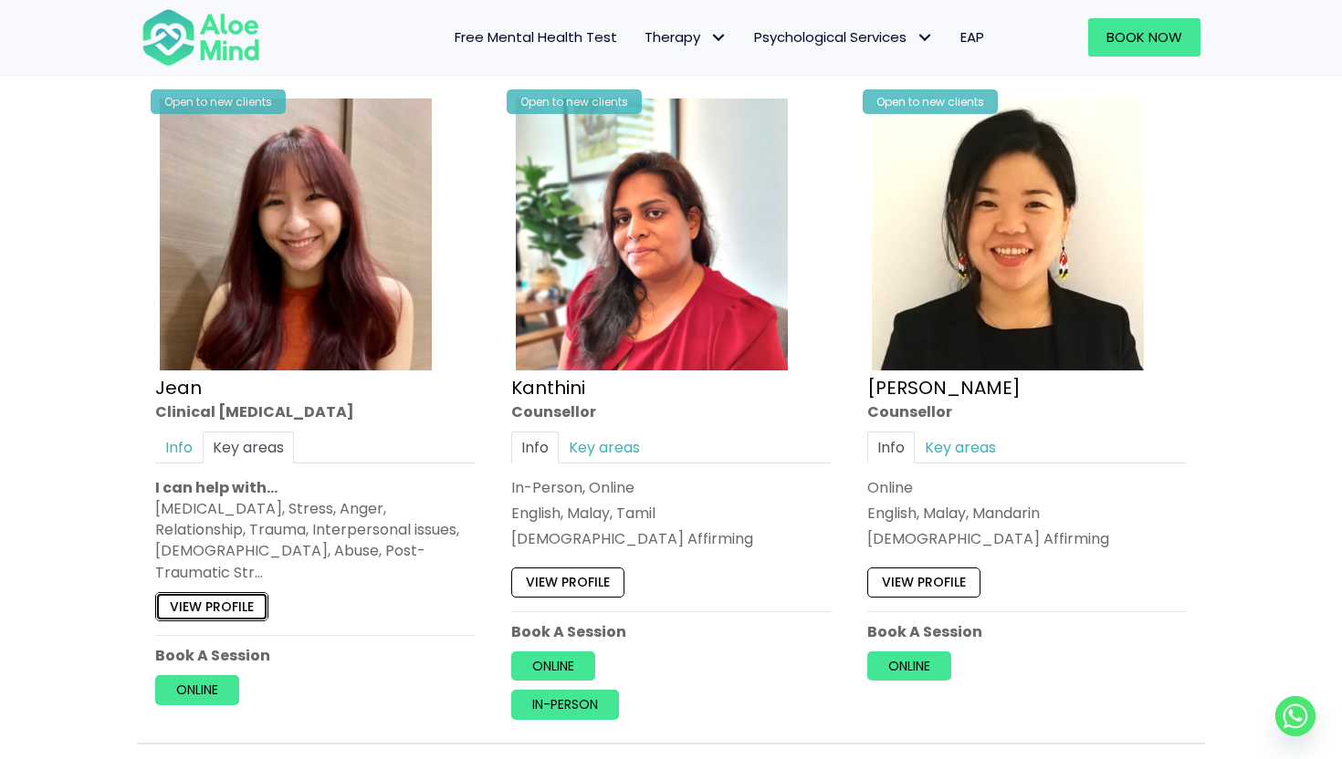
click at [236, 592] on link "View profile" at bounding box center [211, 606] width 113 height 29
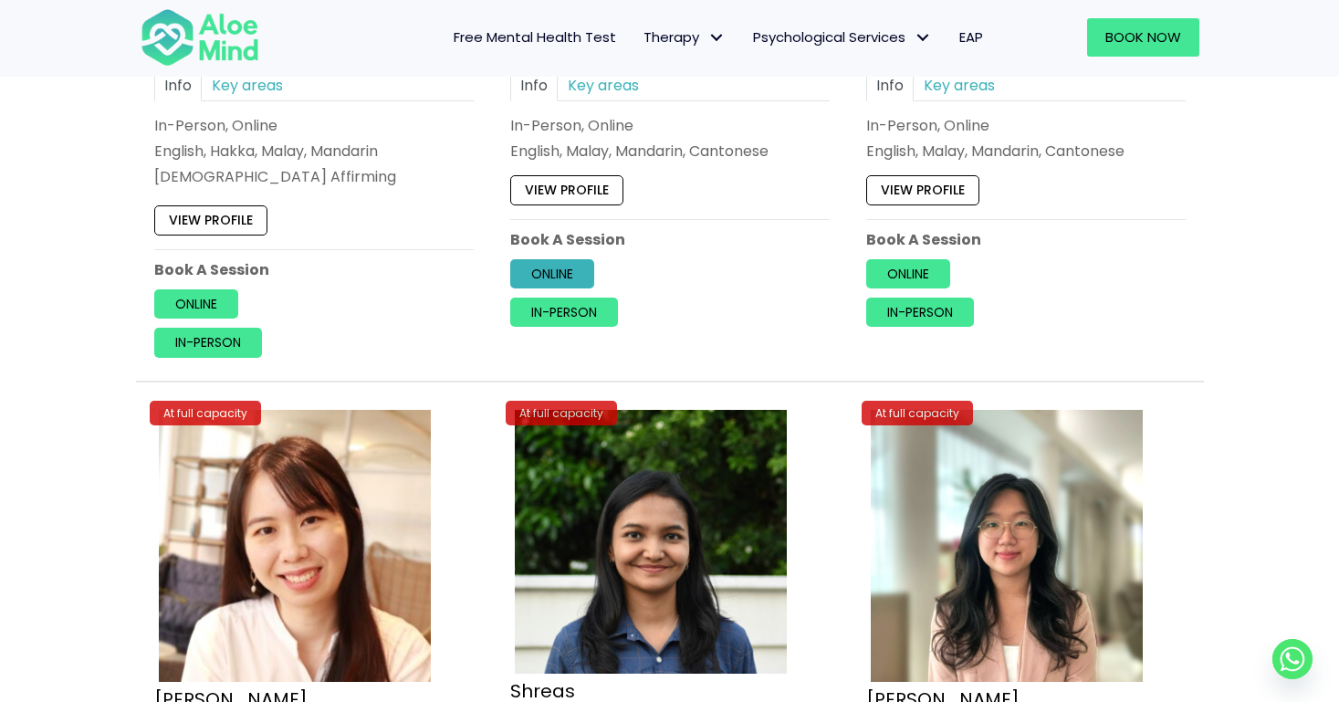
scroll to position [3451, 0]
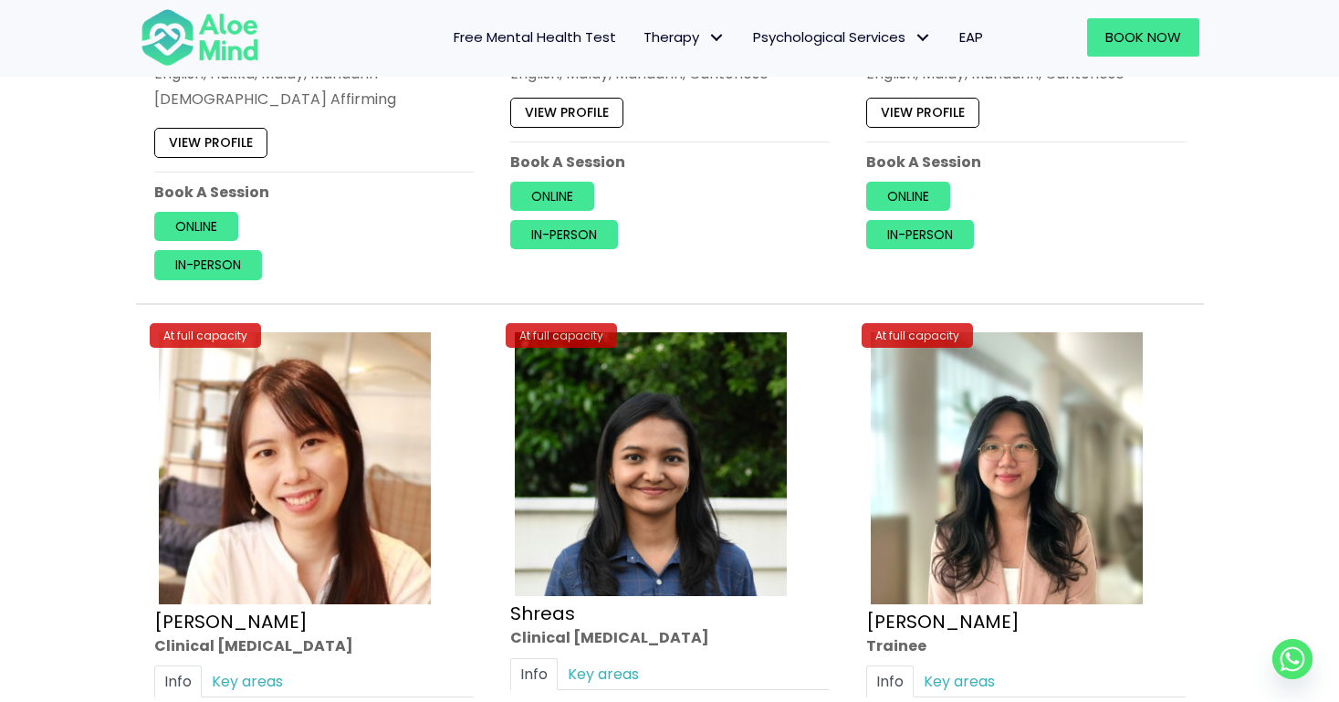
scroll to position [976, 0]
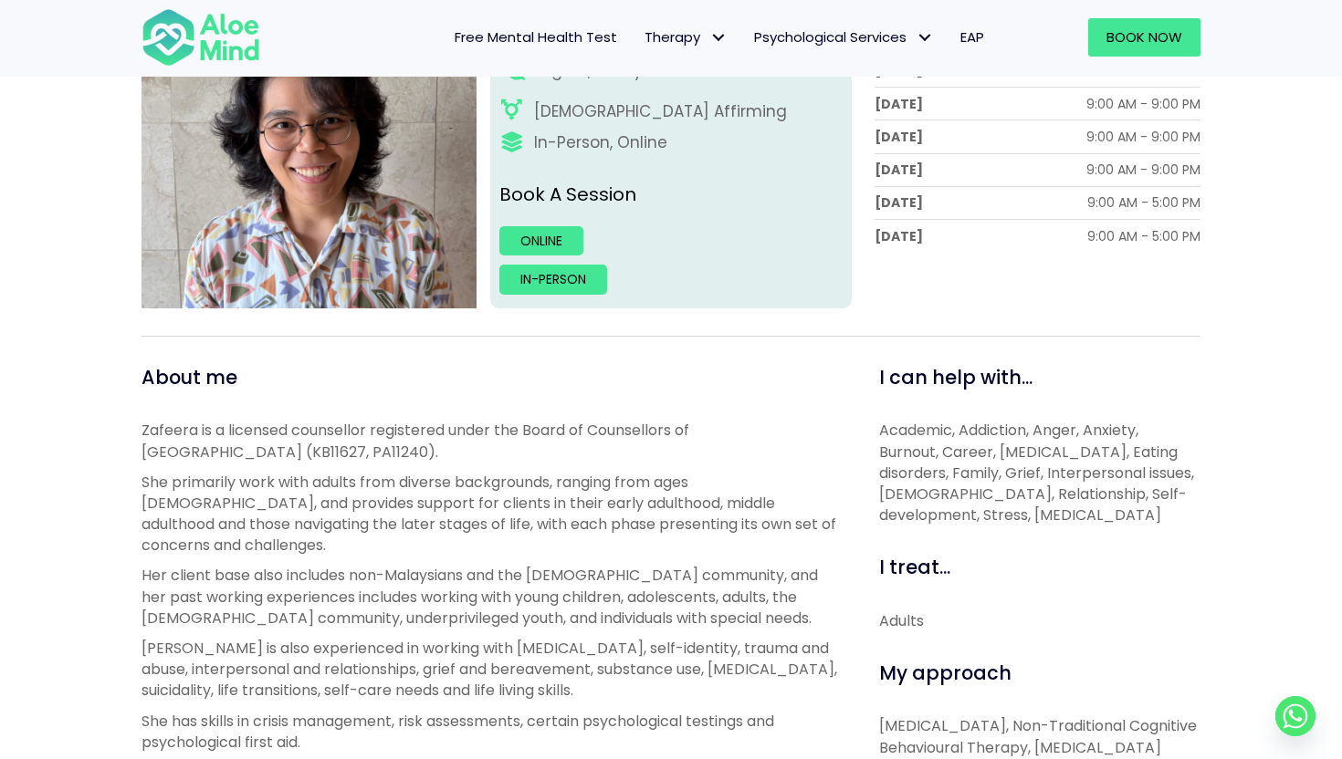
scroll to position [368, 0]
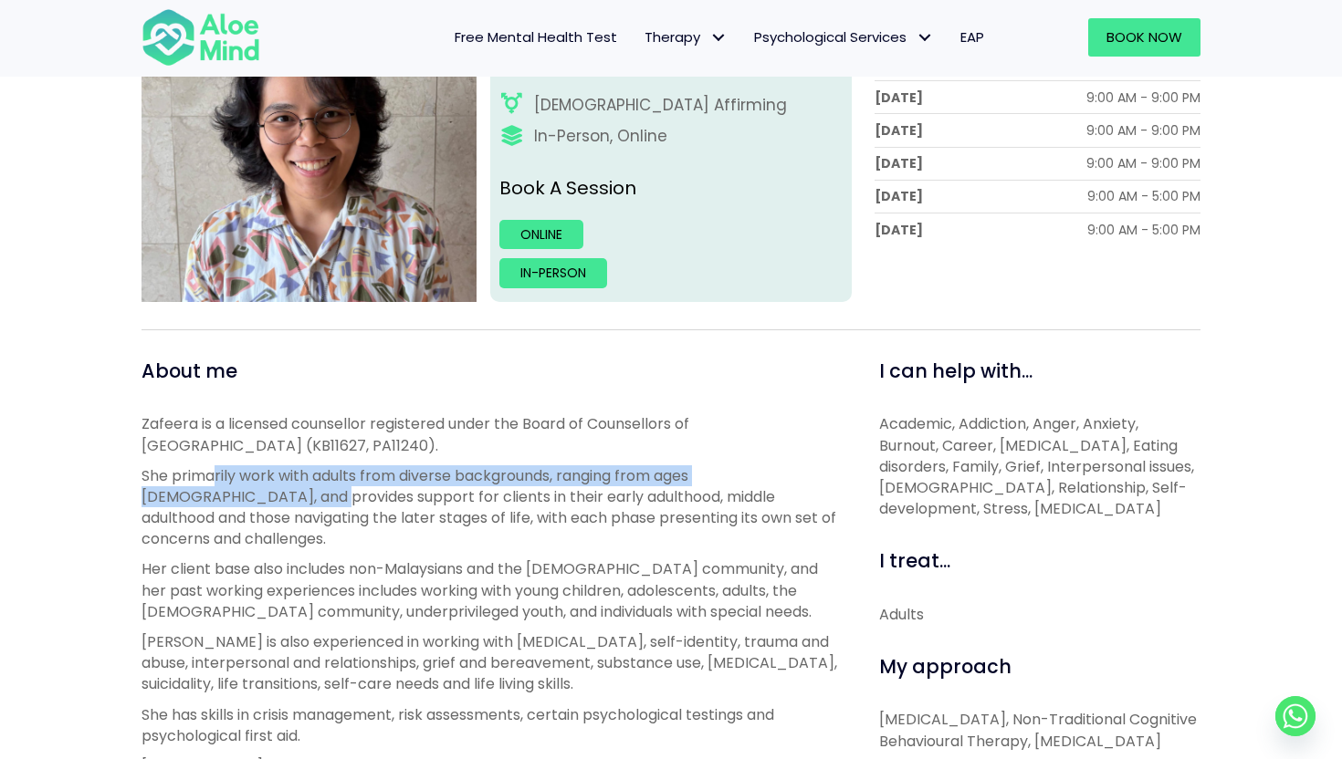
drag, startPoint x: 217, startPoint y: 471, endPoint x: 278, endPoint y: 527, distance: 82.7
click at [259, 505] on p "She primarily work with adults from diverse backgrounds, ranging from ages 18-6…" at bounding box center [489, 508] width 696 height 85
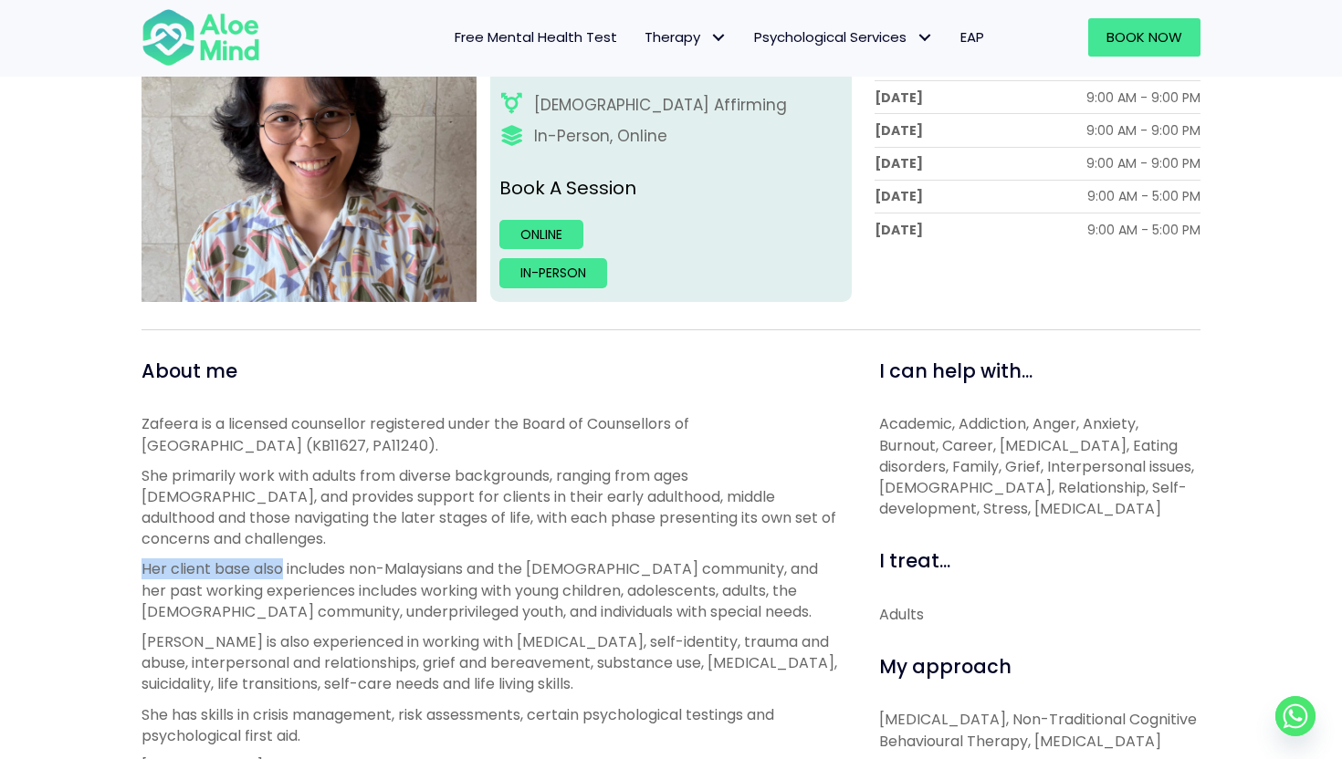
drag, startPoint x: 282, startPoint y: 535, endPoint x: 282, endPoint y: 548, distance: 12.8
click at [282, 548] on div "Zafeera is a licensed counsellor registered under the Board of Counsellors of M…" at bounding box center [489, 734] width 696 height 642
click at [303, 559] on p "Her client base also includes non-Malaysians and the LGBTQ+ community, and her …" at bounding box center [489, 591] width 696 height 64
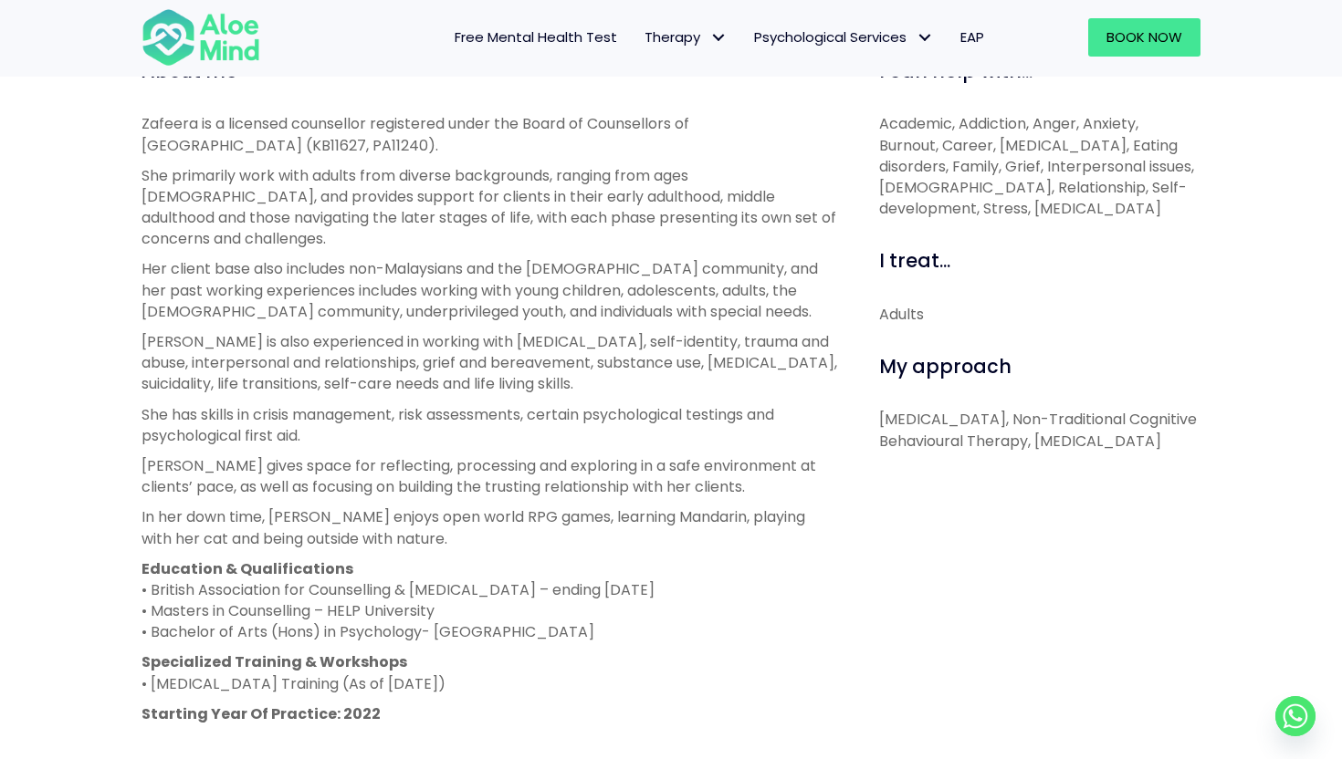
scroll to position [675, 0]
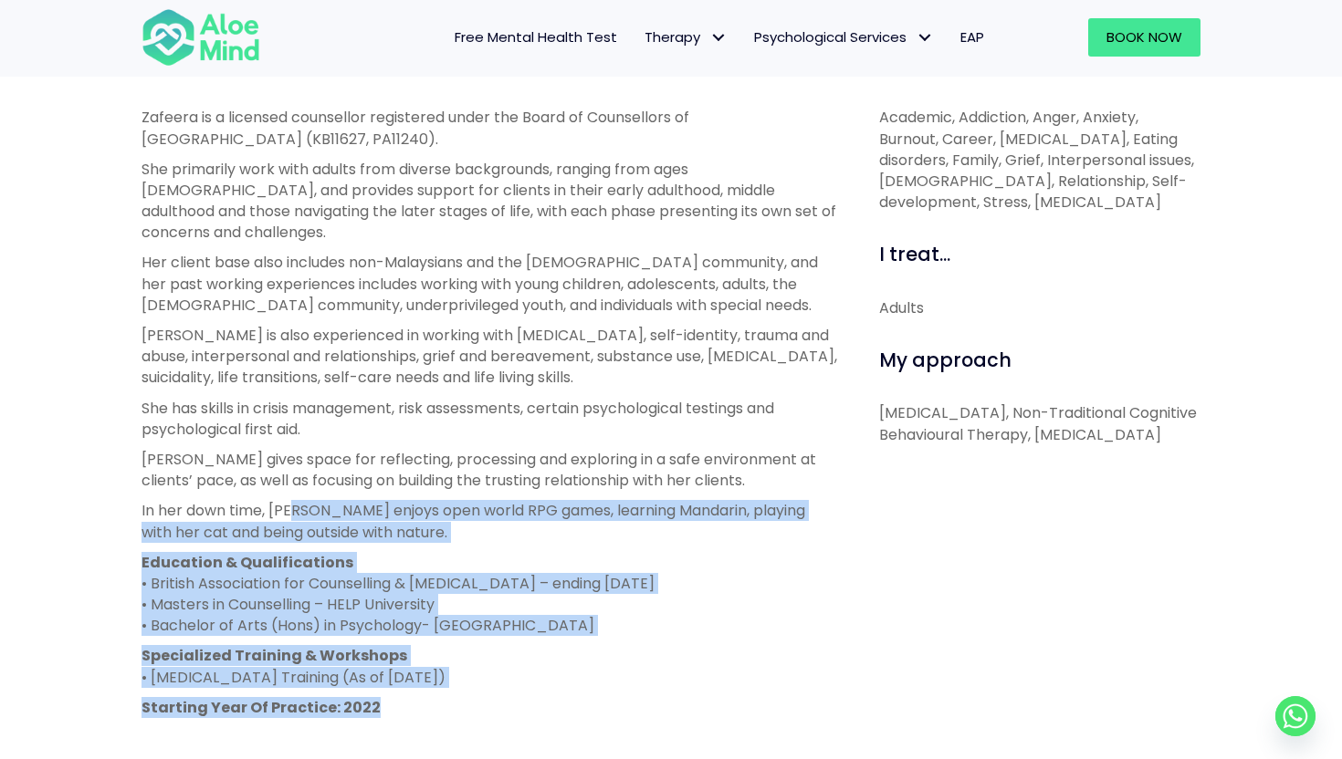
drag, startPoint x: 293, startPoint y: 491, endPoint x: 368, endPoint y: 682, distance: 204.9
click at [368, 682] on div "Zafeera is a licensed counsellor registered under the Board of Counsellors of M…" at bounding box center [489, 428] width 696 height 642
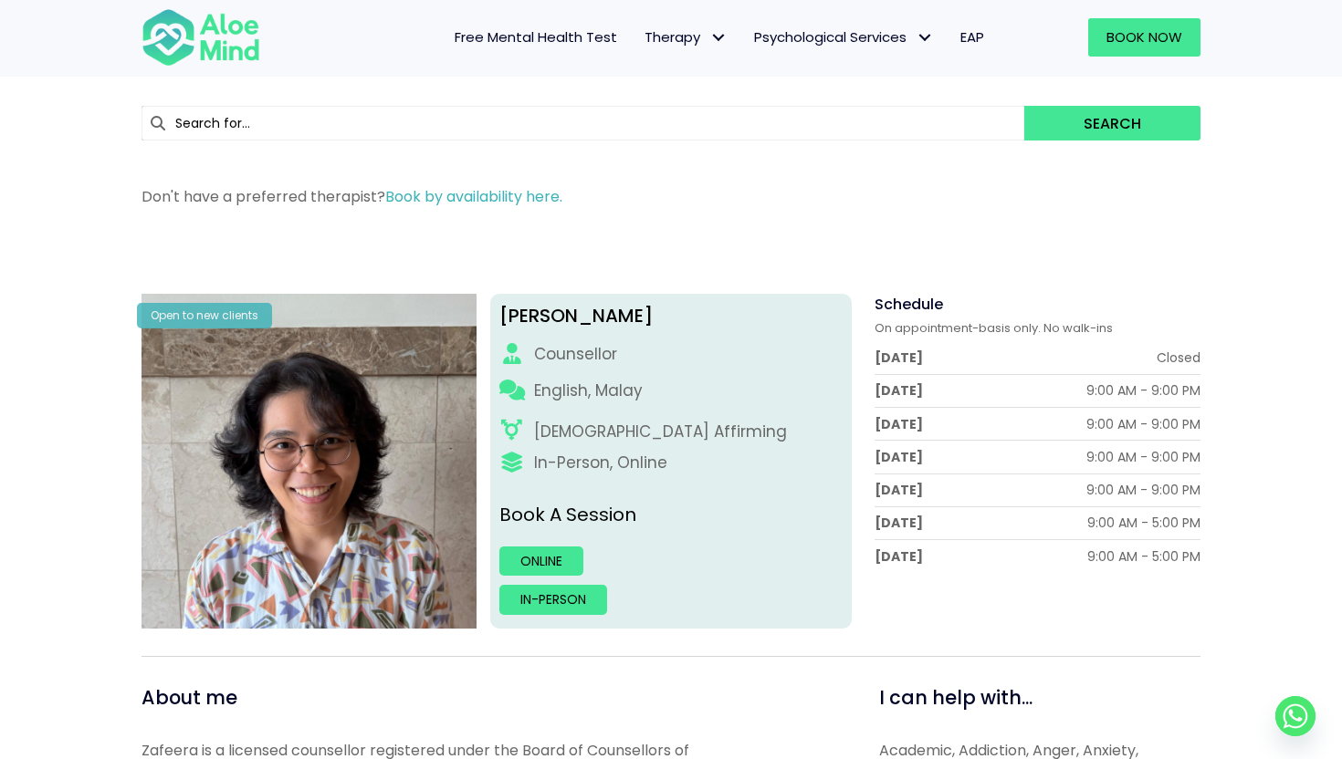
scroll to position [55, 0]
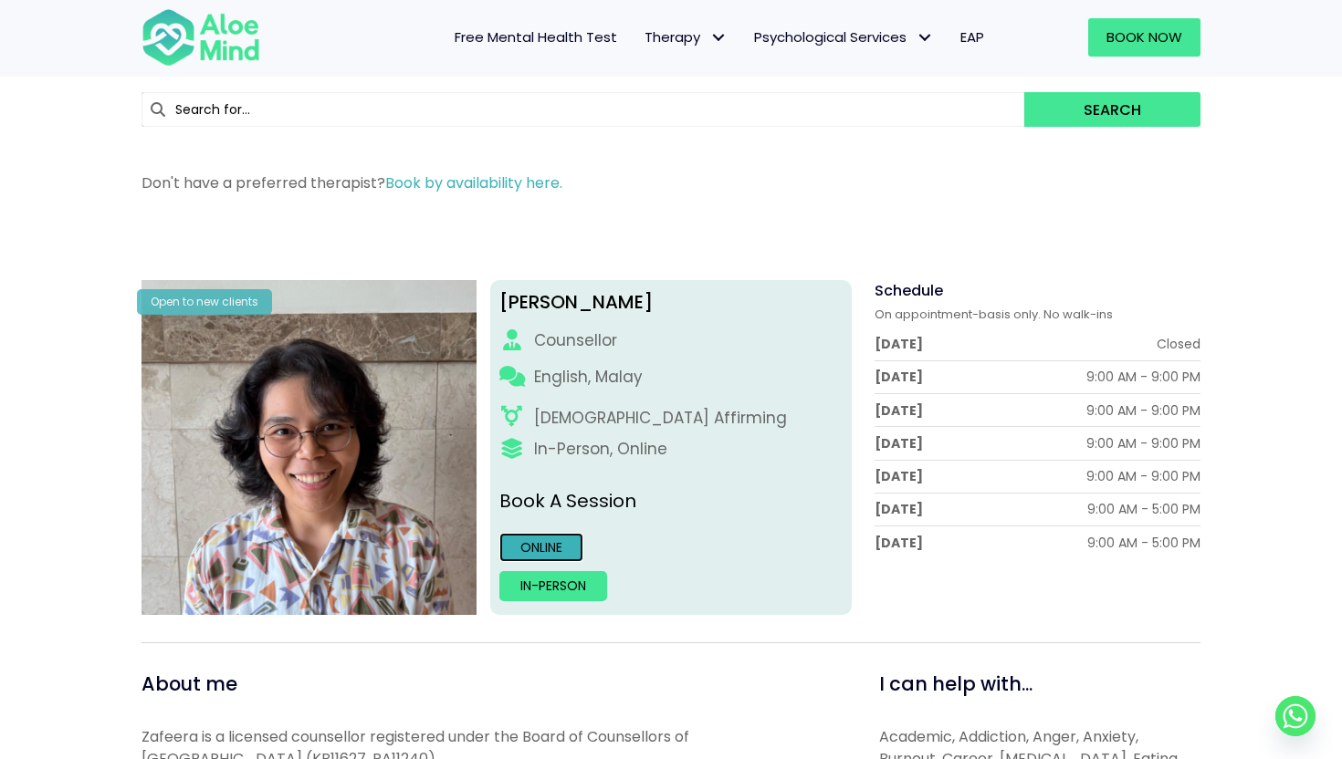
click at [523, 548] on link "Online" at bounding box center [541, 547] width 84 height 29
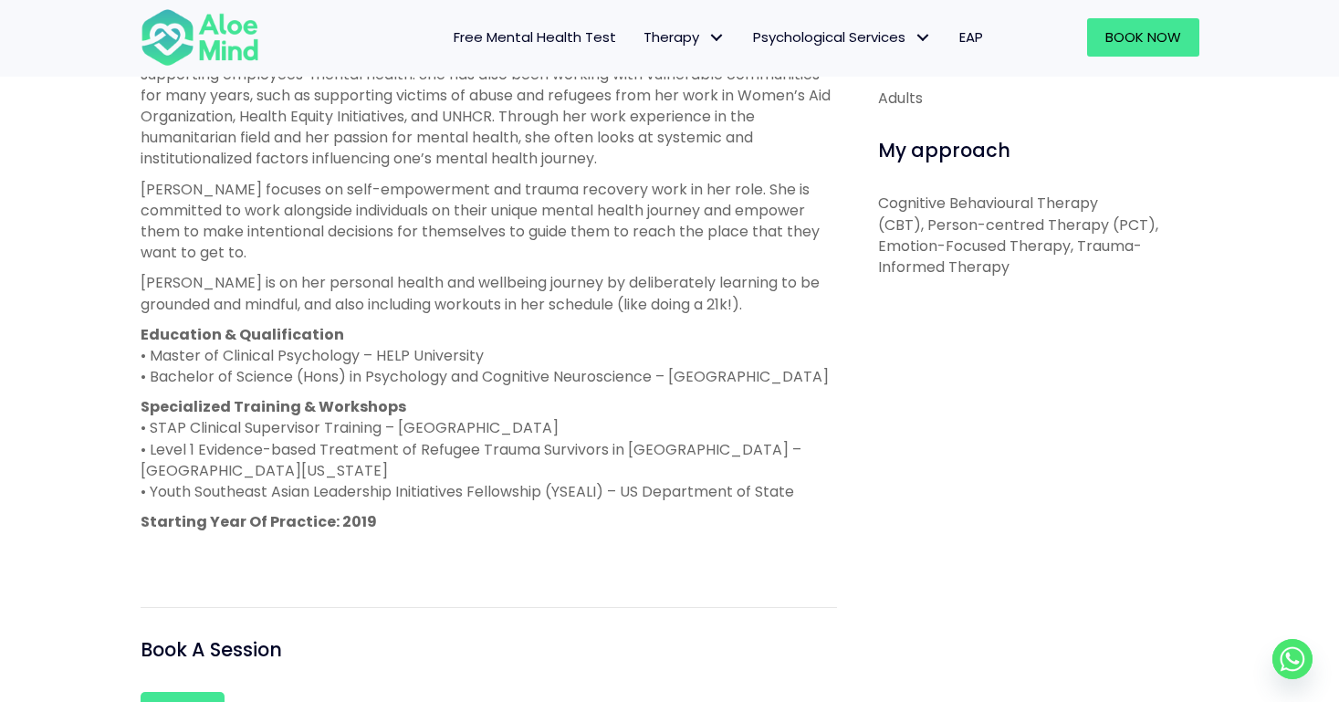
scroll to position [896, 0]
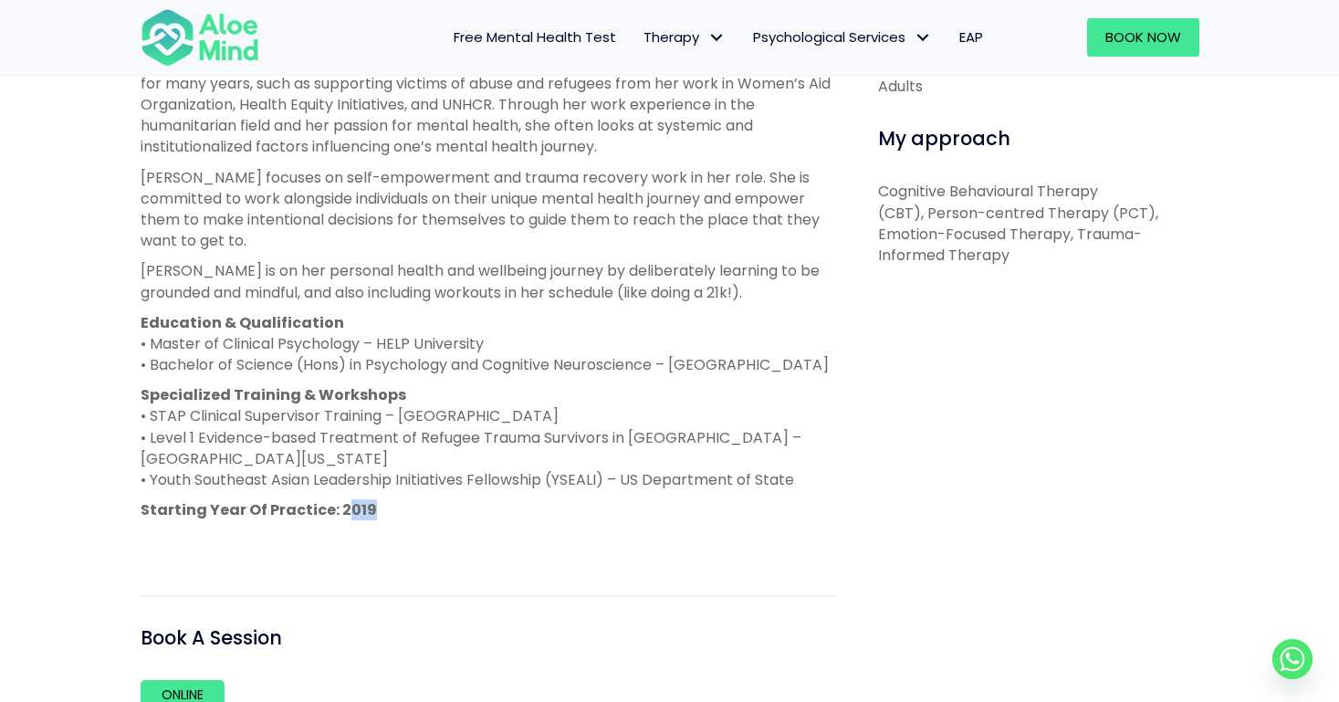
drag, startPoint x: 378, startPoint y: 510, endPoint x: 343, endPoint y: 511, distance: 34.7
click at [343, 511] on p "Starting Year Of Practice: 2019" at bounding box center [489, 509] width 696 height 21
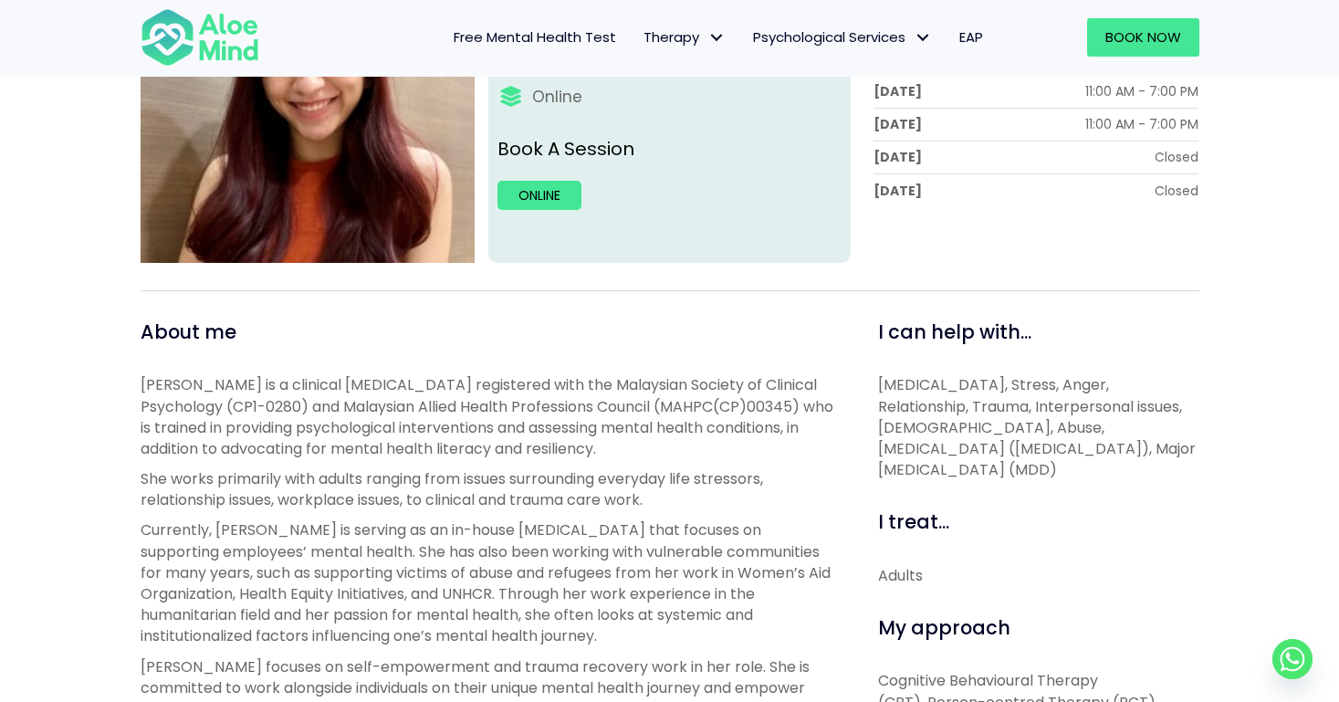
scroll to position [149, 0]
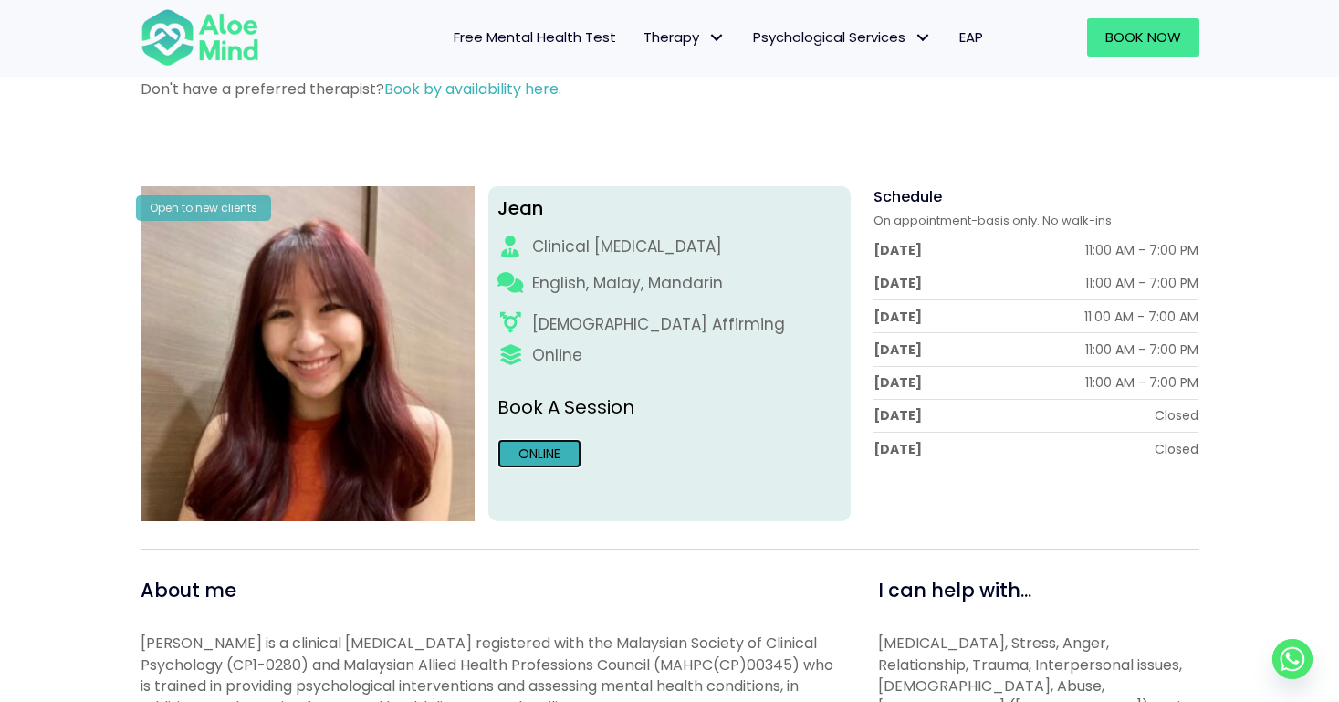
click at [547, 446] on link "Online" at bounding box center [539, 453] width 84 height 29
